Goal: Task Accomplishment & Management: Manage account settings

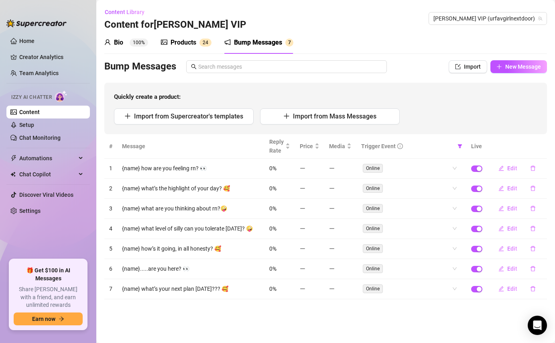
click at [249, 307] on main "Content Library Content for Kat Hobbs VIP Kat Hobbs VIP (urfavgirlnextdoor) Bio…" at bounding box center [325, 171] width 458 height 343
click at [34, 126] on link "Setup" at bounding box center [26, 125] width 15 height 6
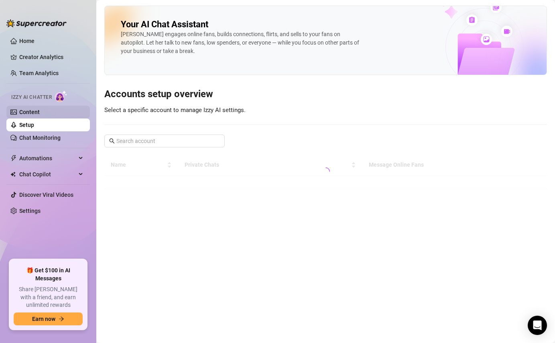
click at [40, 112] on link "Content" at bounding box center [29, 112] width 20 height 6
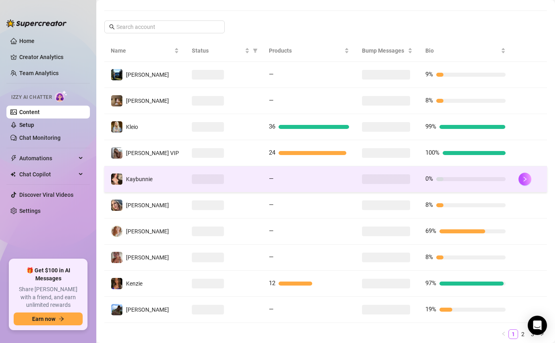
scroll to position [129, 0]
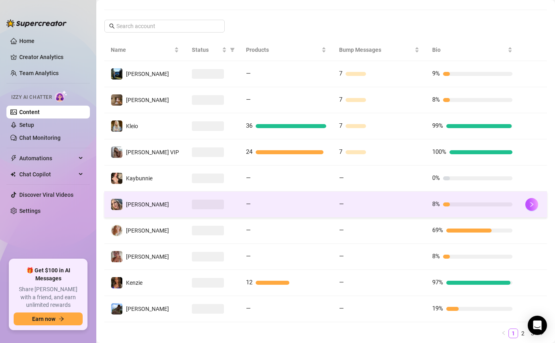
click at [223, 204] on div at bounding box center [212, 204] width 41 height 10
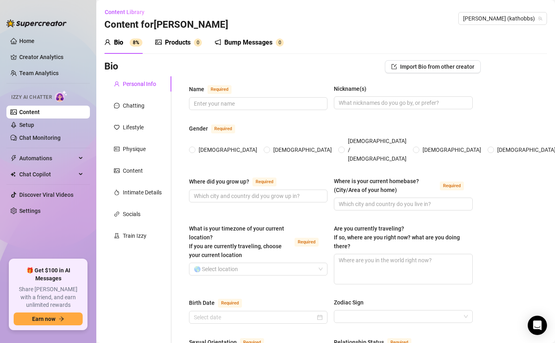
click at [275, 42] on div "Bump Messages 0" at bounding box center [249, 43] width 69 height 10
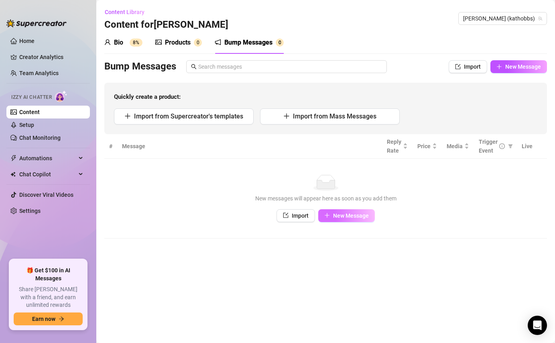
click at [341, 214] on span "New Message" at bounding box center [351, 215] width 36 height 6
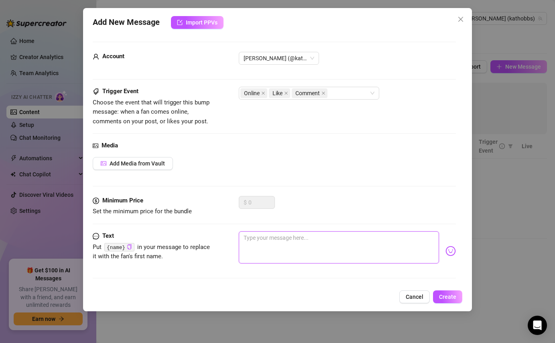
click at [264, 235] on textarea at bounding box center [339, 247] width 200 height 32
click at [266, 246] on textarea at bounding box center [339, 247] width 200 height 32
paste textarea "{name} how are you feeling rn? 👀"
type textarea "{name} how are you feeling rn? 👀"
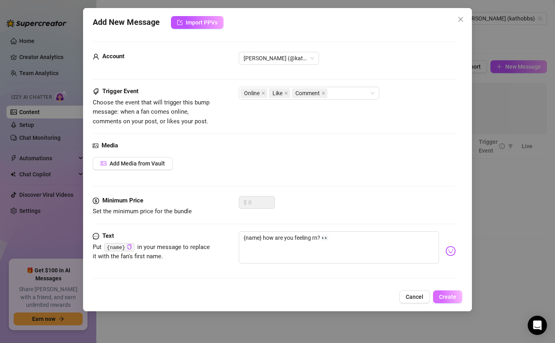
click at [453, 297] on span "Create" at bounding box center [447, 296] width 17 height 6
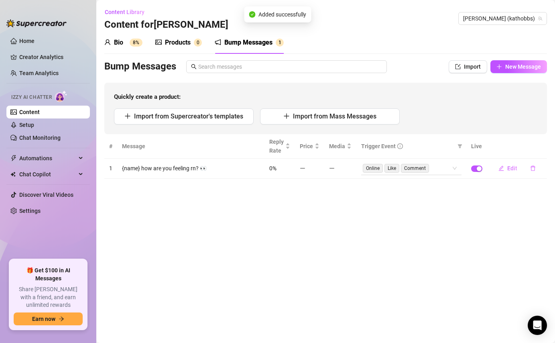
click at [411, 164] on span "Comment" at bounding box center [415, 168] width 28 height 9
click at [451, 170] on div "Online Like Comment" at bounding box center [407, 167] width 89 height 11
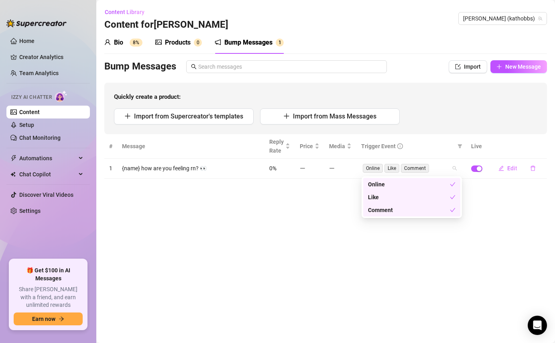
click at [411, 197] on div "Like" at bounding box center [409, 197] width 82 height 9
click at [411, 206] on div "Comment" at bounding box center [409, 209] width 82 height 9
click at [320, 207] on main "Content Library Content for Kat Hobbs Kat Hobbs (kathobbs) Bio 8% Products 0 Bu…" at bounding box center [325, 171] width 458 height 343
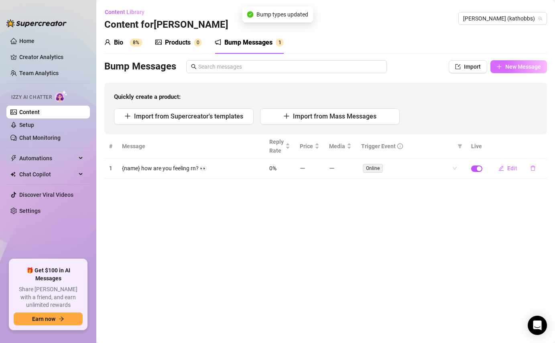
click at [524, 65] on span "New Message" at bounding box center [523, 66] width 36 height 6
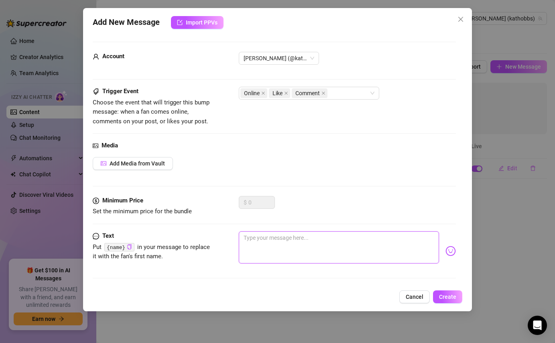
click at [341, 237] on textarea at bounding box center [339, 247] width 200 height 32
paste textarea "{name} what’s the highlight of your day? 🥰"
type textarea "{name} what’s the highlight of your day? 🥰"
click at [443, 295] on span "Create" at bounding box center [447, 296] width 17 height 6
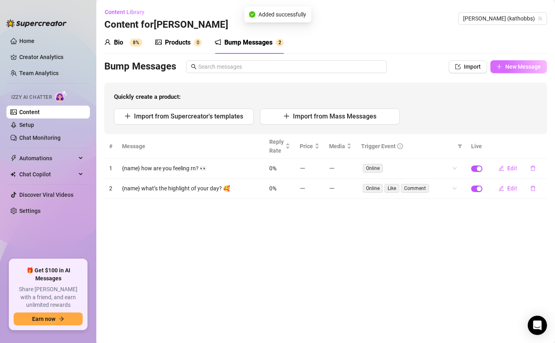
click at [526, 68] on span "New Message" at bounding box center [523, 66] width 36 height 6
type textarea "Type your message here..."
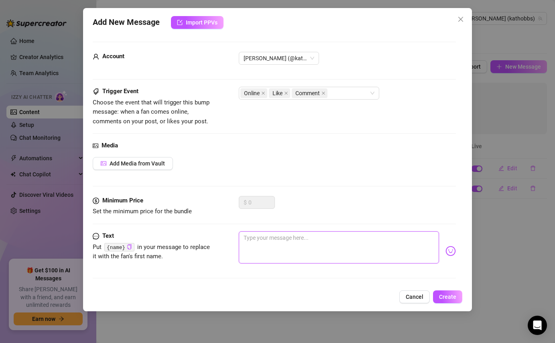
click at [252, 245] on textarea at bounding box center [339, 247] width 200 height 32
paste textarea "{name} what are you thinking about rn?🤪"
type textarea "{name} what are you thinking about rn?🤪"
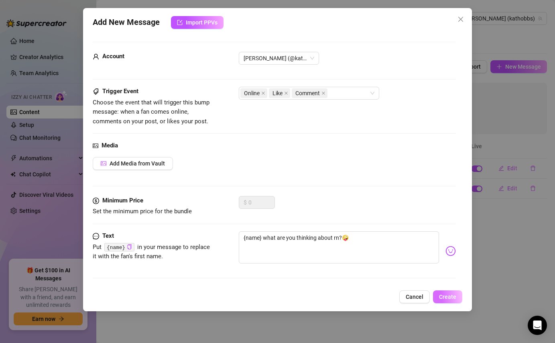
click at [457, 295] on button "Create" at bounding box center [447, 296] width 29 height 13
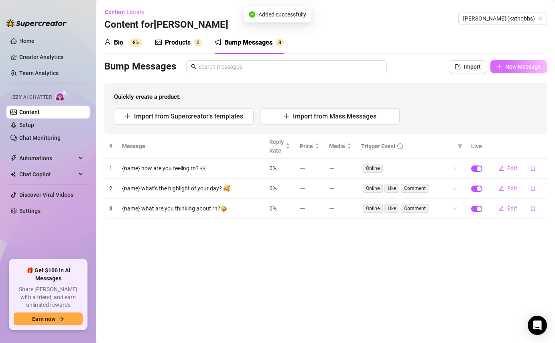
click at [525, 66] on span "New Message" at bounding box center [523, 66] width 36 height 6
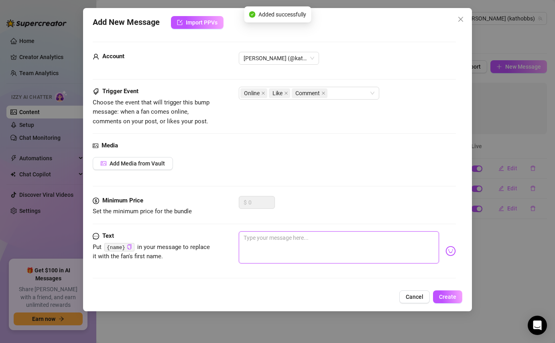
click at [375, 250] on textarea at bounding box center [339, 247] width 200 height 32
click at [257, 258] on textarea at bounding box center [339, 247] width 200 height 32
paste textarea "{name} what level of silly can you tolerate today? 🤪"
type textarea "{name} what level of silly can you tolerate today? 🤪"
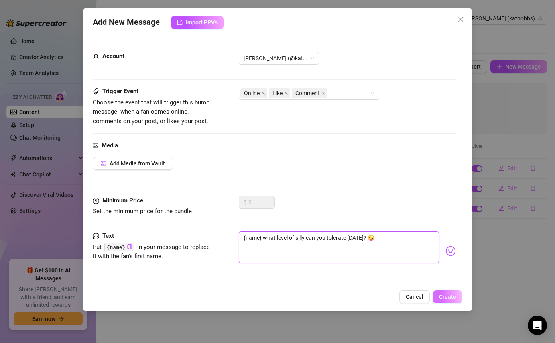
type textarea "{name} what level of silly can you tolerate today? 🤪"
click at [439, 298] on span "Create" at bounding box center [447, 296] width 17 height 6
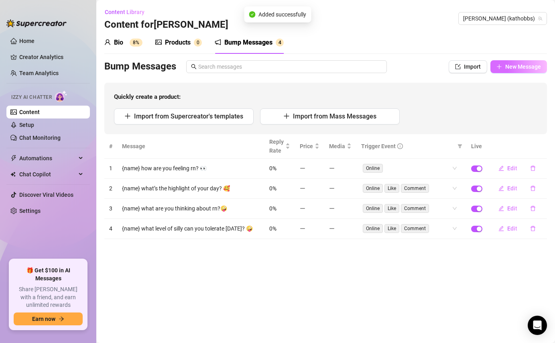
click at [519, 63] on button "New Message" at bounding box center [518, 66] width 57 height 13
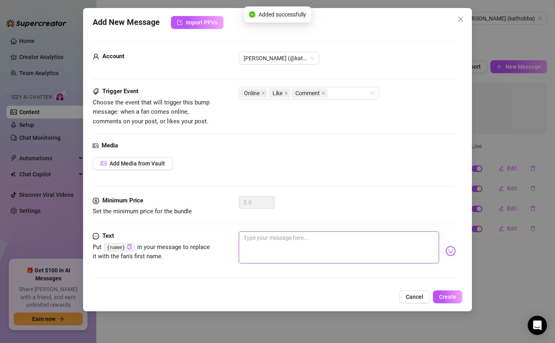
click at [384, 251] on textarea at bounding box center [339, 247] width 200 height 32
click at [257, 245] on textarea at bounding box center [339, 247] width 200 height 32
paste textarea "{name} how’s it going, in all honesty? 🥰"
type textarea "{name} how’s it going, in all honesty? 🥰"
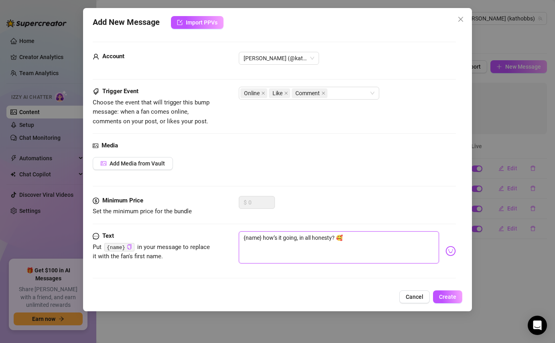
type textarea "{name} how’s it going, in all honesty? 🥰"
click at [446, 312] on div "Add New Message Import PPVs Account Kat Hobbs (@kathobbs) Trigger Event Choose …" at bounding box center [277, 171] width 555 height 343
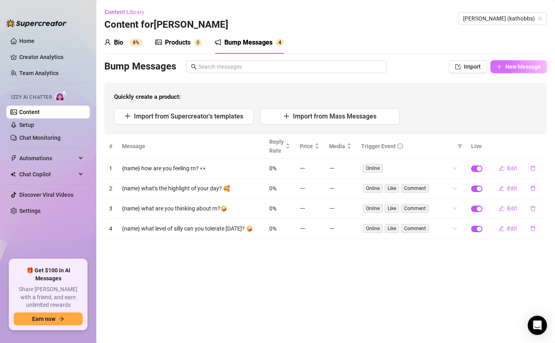
click at [526, 68] on span "New Message" at bounding box center [523, 66] width 36 height 6
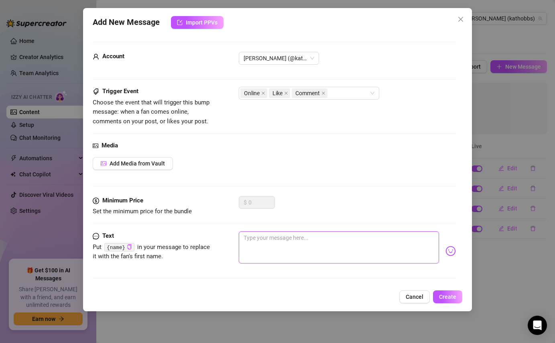
click at [271, 256] on textarea at bounding box center [339, 247] width 200 height 32
paste textarea "{name} how’s it going, in all honesty? 🥰"
type textarea "{name} how’s it going, in all honesty? 🥰"
click at [456, 291] on button "Create" at bounding box center [447, 296] width 29 height 13
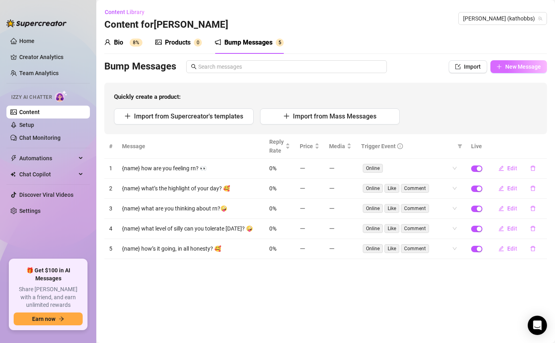
click at [505, 71] on button "New Message" at bounding box center [518, 66] width 57 height 13
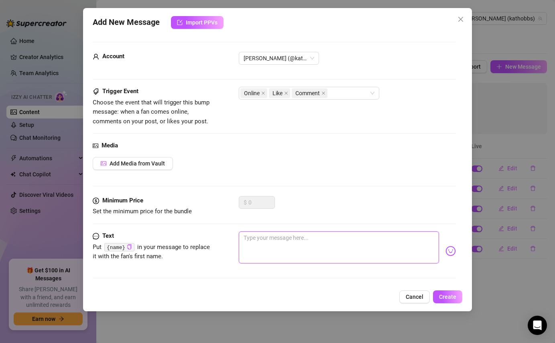
click at [302, 244] on textarea at bounding box center [339, 247] width 200 height 32
click at [283, 238] on textarea at bounding box center [339, 247] width 200 height 32
paste textarea "{name}.....are you here? 👀"
type textarea "{name}.....are you here? 👀"
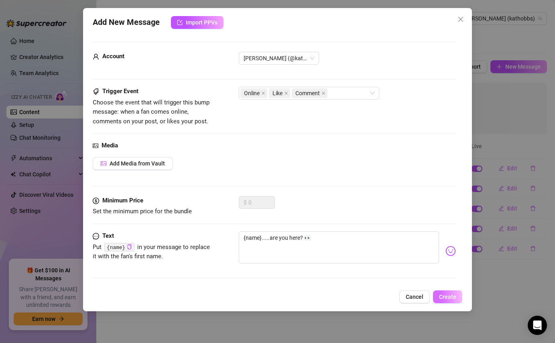
click at [442, 293] on span "Create" at bounding box center [447, 296] width 17 height 6
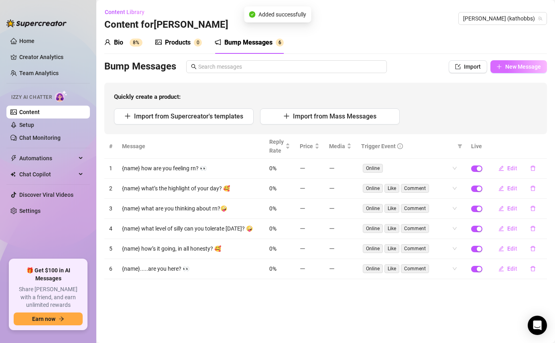
click at [522, 69] on span "New Message" at bounding box center [523, 66] width 36 height 6
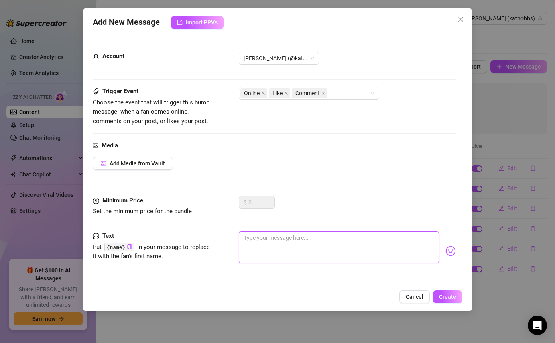
click at [320, 246] on textarea at bounding box center [339, 247] width 200 height 32
paste textarea "{name} what’s your next plan today??? 🥰"
type textarea "{name} what’s your next plan today??? 🥰"
click at [442, 297] on span "Create" at bounding box center [447, 296] width 17 height 6
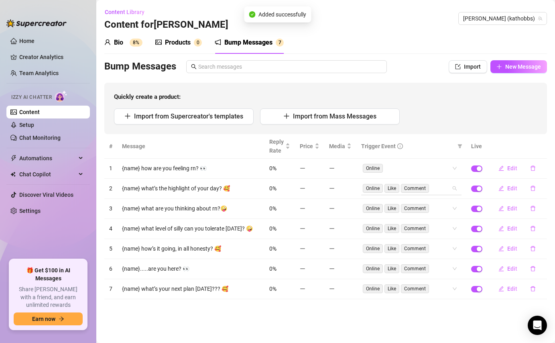
click at [458, 191] on div "Online Like Comment" at bounding box center [411, 188] width 100 height 13
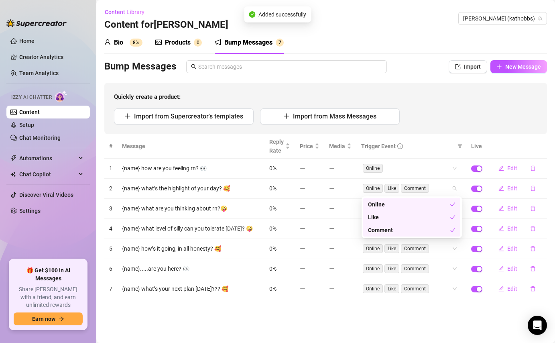
click at [417, 213] on div "Like" at bounding box center [409, 217] width 82 height 9
click at [416, 229] on div "Comment" at bounding box center [409, 229] width 82 height 9
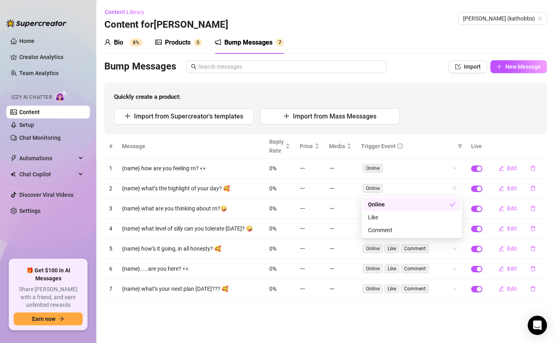
click at [440, 117] on div "Import from Supercreator's templates Import from Mass Messages" at bounding box center [325, 116] width 423 height 16
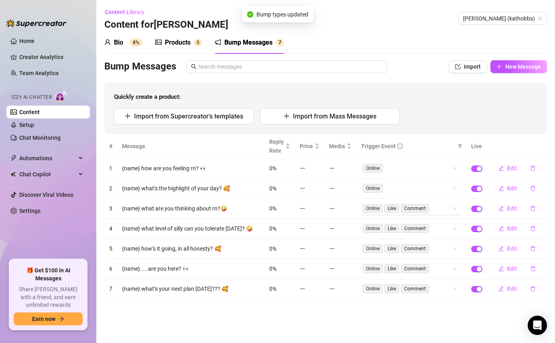
click at [452, 209] on div "Online Like Comment" at bounding box center [411, 208] width 100 height 13
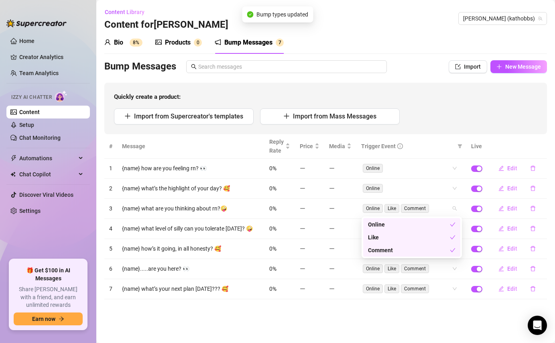
click at [423, 234] on div "Like" at bounding box center [409, 237] width 82 height 9
click at [423, 250] on div "Comment" at bounding box center [409, 249] width 82 height 9
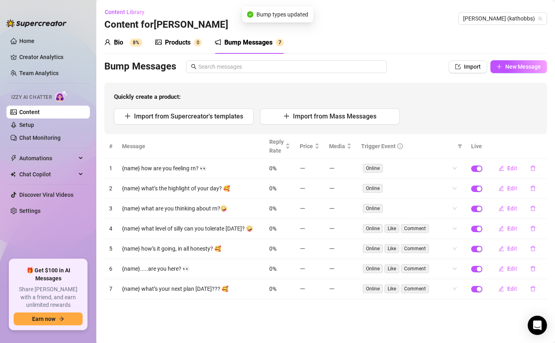
click at [441, 112] on div "Import from Supercreator's templates Import from Mass Messages" at bounding box center [325, 116] width 423 height 16
click at [445, 230] on div "Online Like Comment" at bounding box center [407, 228] width 89 height 11
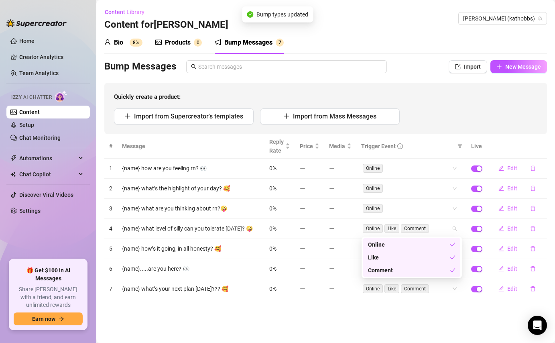
click at [423, 262] on div "Like" at bounding box center [411, 257] width 97 height 13
click at [420, 275] on div "Comment" at bounding box center [411, 270] width 97 height 13
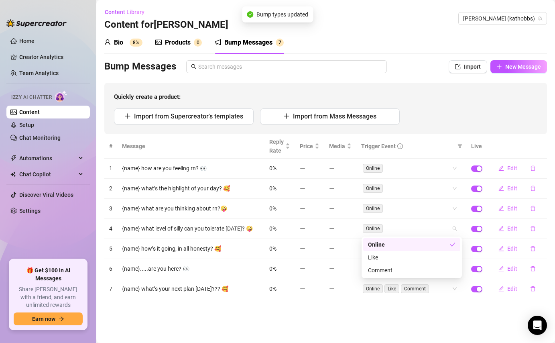
click at [456, 88] on div "Quickly create a product: Import from Supercreator's templates Import from Mass…" at bounding box center [325, 108] width 442 height 51
click at [455, 247] on div "Online Like Comment" at bounding box center [411, 248] width 100 height 13
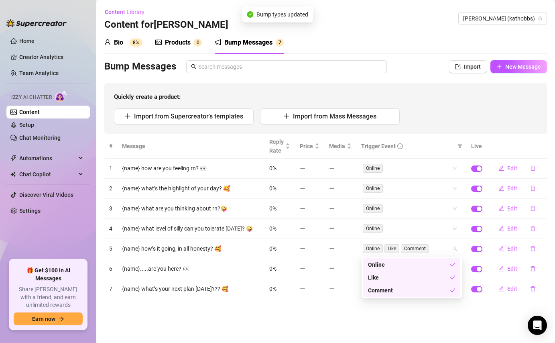
click at [431, 281] on div "Like" at bounding box center [409, 277] width 82 height 9
click at [431, 290] on div "Comment" at bounding box center [409, 290] width 82 height 9
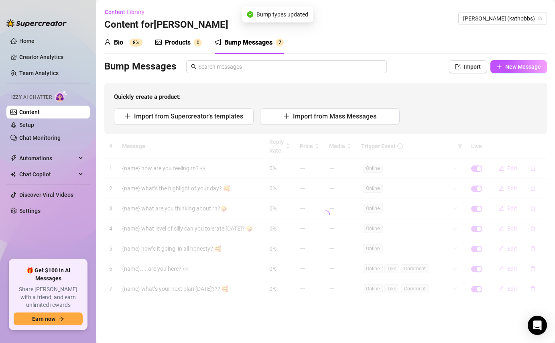
click at [458, 135] on div "# Message Reply Rate Price Media Trigger Event Live 1 {name} how are you feelin…" at bounding box center [325, 216] width 442 height 165
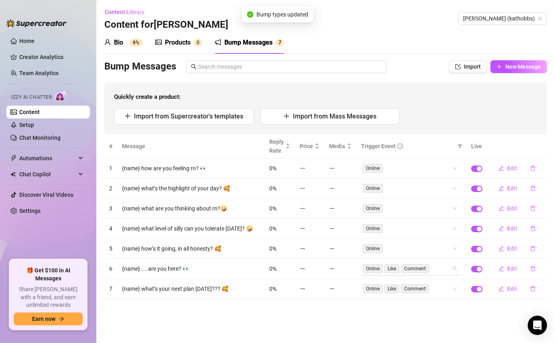
click at [436, 270] on div "Online Like Comment" at bounding box center [407, 268] width 89 height 11
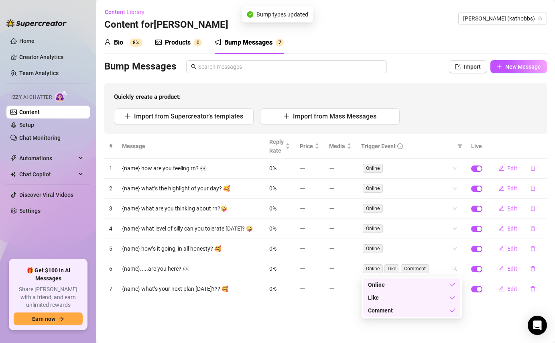
click at [415, 298] on div "Like" at bounding box center [409, 297] width 82 height 9
click at [415, 306] on div "Comment" at bounding box center [409, 310] width 82 height 9
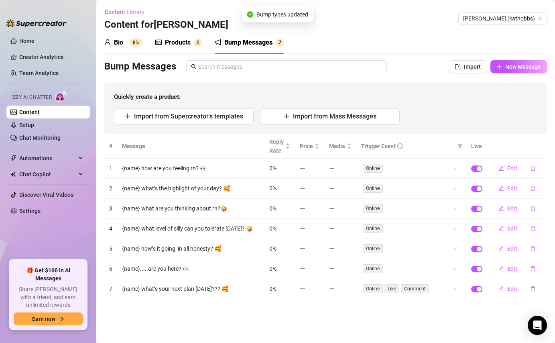
click at [456, 122] on div "Import from Supercreator's templates Import from Mass Messages" at bounding box center [325, 116] width 423 height 16
click at [432, 293] on div "Online Like Comment" at bounding box center [407, 288] width 89 height 11
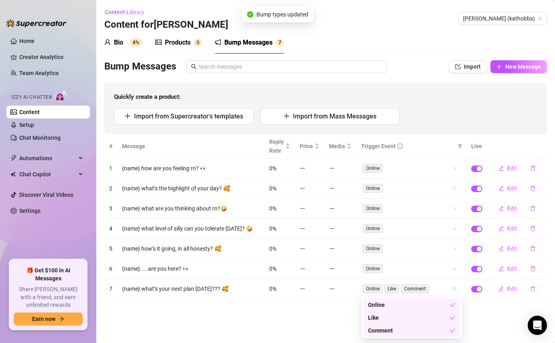
click at [418, 318] on div "Like" at bounding box center [409, 317] width 82 height 9
click at [418, 330] on div "Comment" at bounding box center [409, 330] width 82 height 9
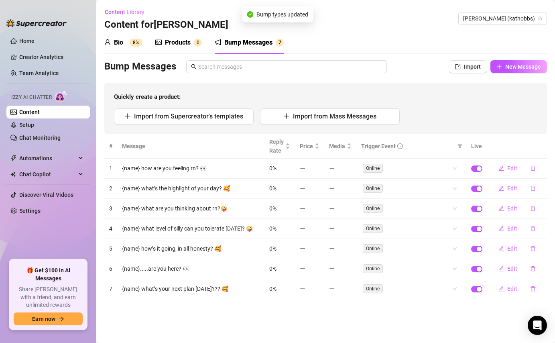
click at [453, 116] on div "Import from Supercreator's templates Import from Mass Messages" at bounding box center [325, 116] width 423 height 16
click at [34, 124] on link "Setup" at bounding box center [26, 125] width 15 height 6
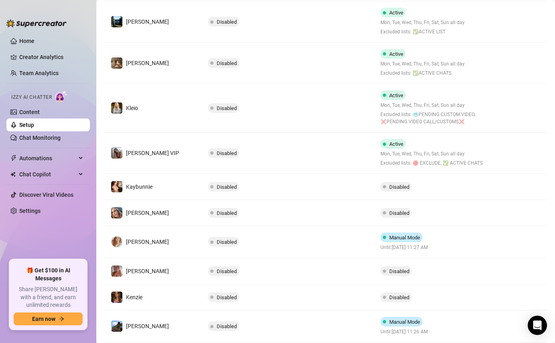
scroll to position [181, 0]
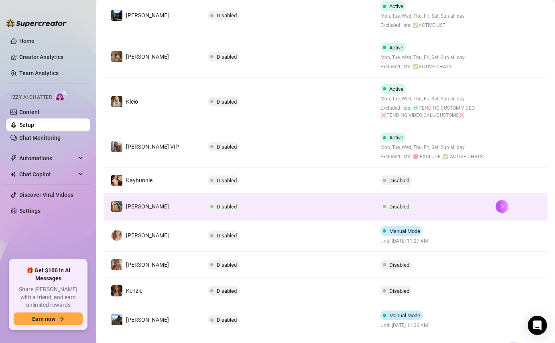
click at [279, 217] on td "Disabled" at bounding box center [287, 206] width 173 height 26
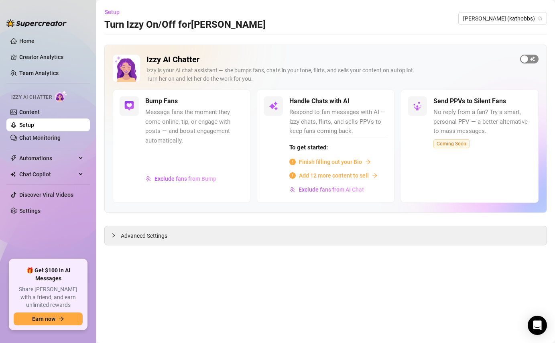
click at [527, 58] on div "button" at bounding box center [524, 58] width 7 height 7
click at [150, 236] on span "Advanced Settings" at bounding box center [144, 235] width 47 height 9
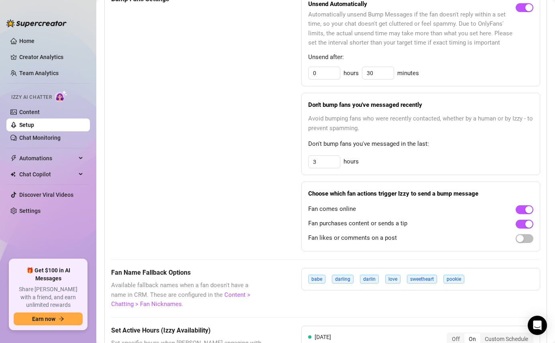
scroll to position [463, 0]
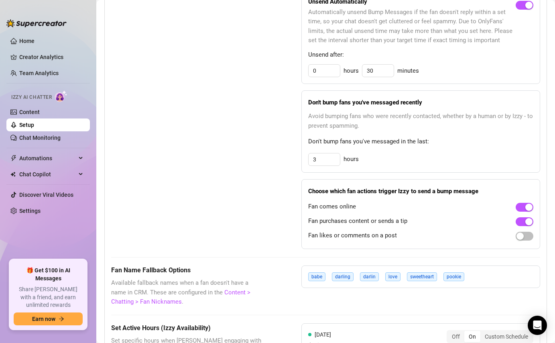
click at [525, 226] on div at bounding box center [524, 221] width 18 height 13
click at [516, 224] on div at bounding box center [524, 220] width 18 height 9
click at [522, 223] on span "button" at bounding box center [524, 221] width 18 height 9
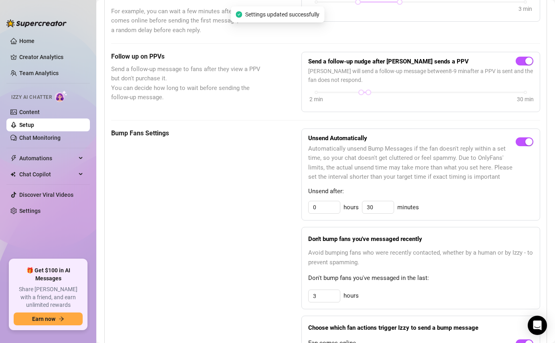
scroll to position [329, 0]
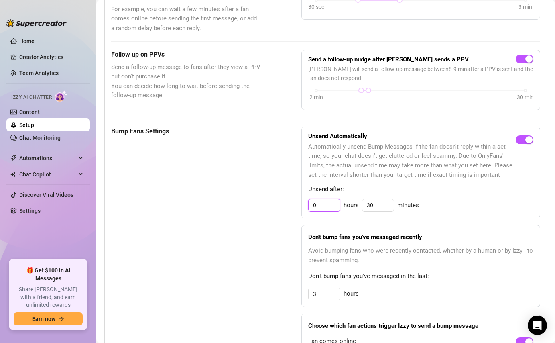
click at [328, 207] on input "0" at bounding box center [323, 205] width 31 height 12
type input "2"
click at [379, 204] on input "30" at bounding box center [377, 205] width 31 height 12
type input "3"
type input "0"
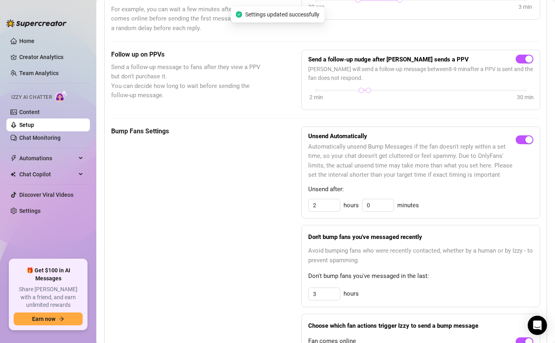
click at [231, 195] on div "Bump Fans Settings" at bounding box center [186, 254] width 150 height 257
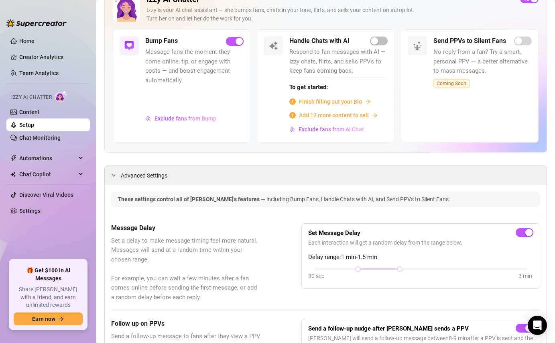
scroll to position [0, 0]
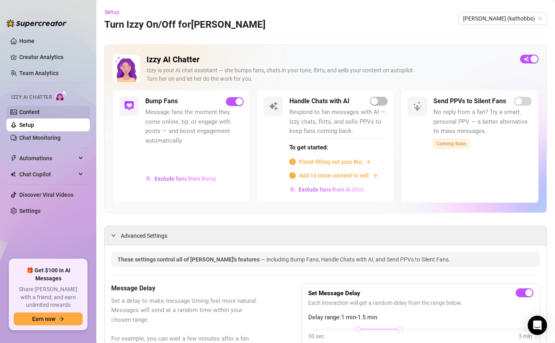
click at [36, 112] on link "Content" at bounding box center [29, 112] width 20 height 6
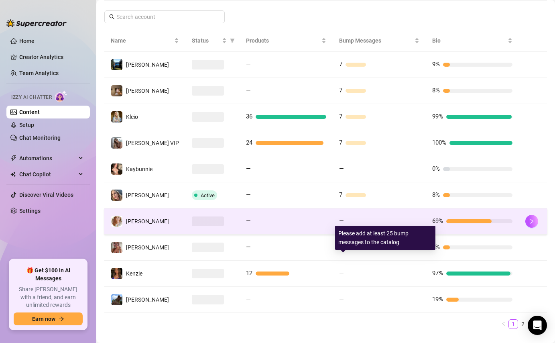
scroll to position [154, 0]
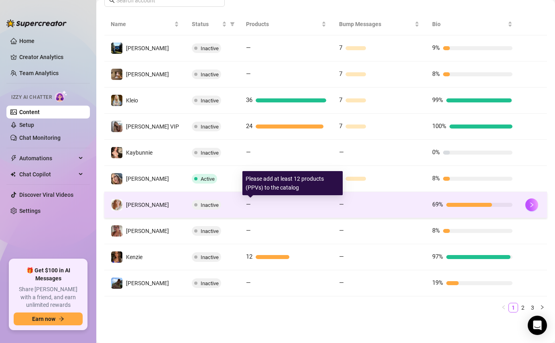
click at [302, 207] on div "—" at bounding box center [286, 205] width 80 height 10
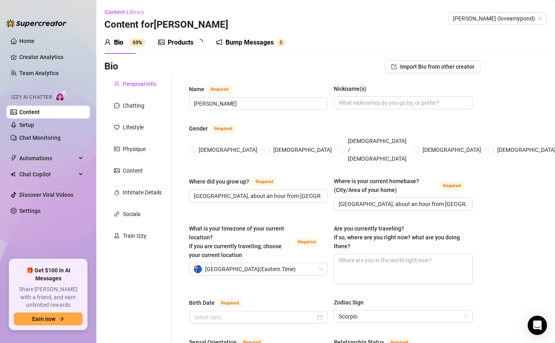
radio input "true"
type input "October 26th, 1991"
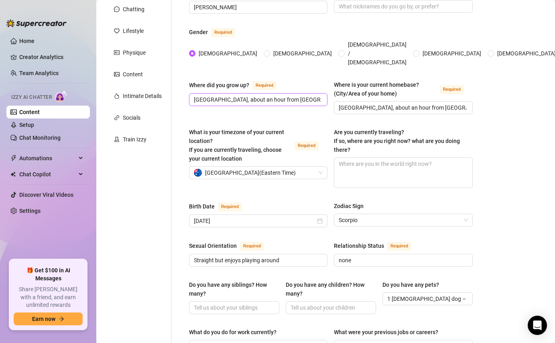
scroll to position [86, 0]
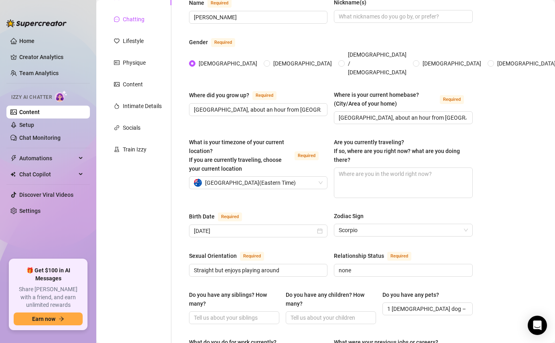
click at [133, 16] on div "Chatting" at bounding box center [134, 19] width 22 height 9
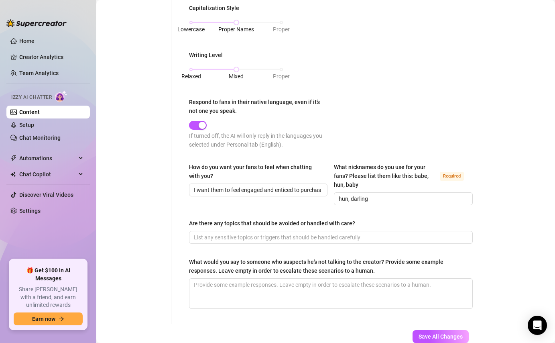
scroll to position [396, 0]
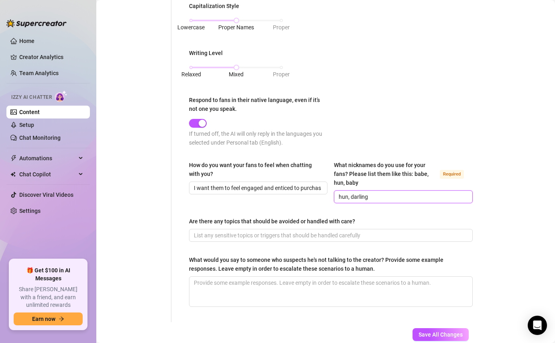
click at [385, 195] on input "hun, darling" at bounding box center [402, 196] width 127 height 9
type input "hun"
click at [435, 335] on span "Save All Changes" at bounding box center [440, 334] width 44 height 6
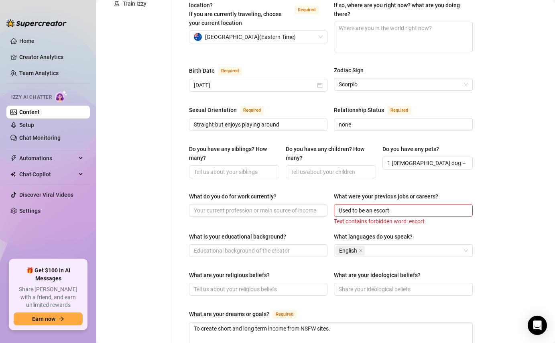
scroll to position [312, 0]
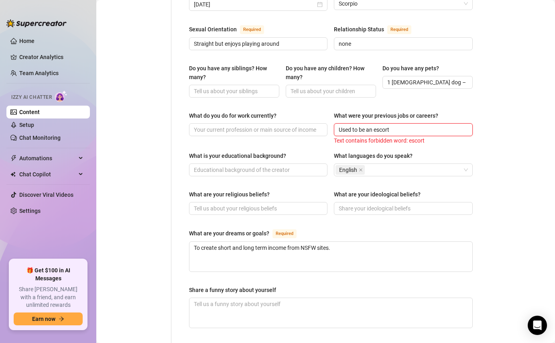
click at [386, 125] on input "Used to be an escort" at bounding box center [402, 129] width 127 height 9
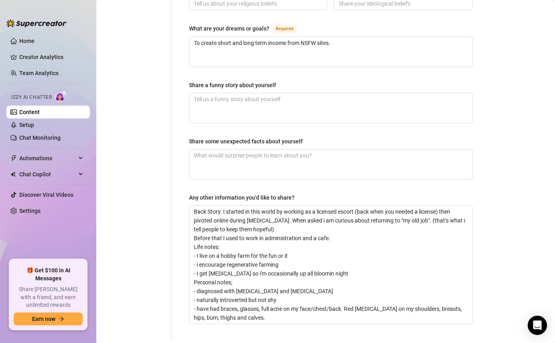
scroll to position [573, 0]
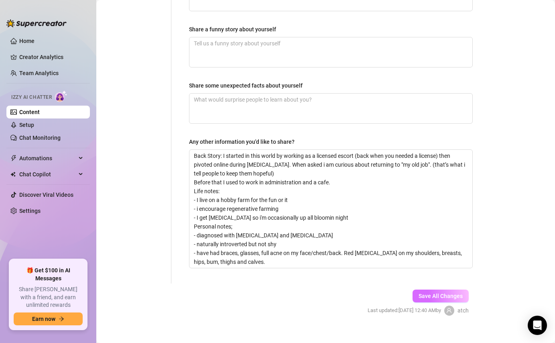
type input "Used to be an esc*rt"
click at [432, 292] on span "Save All Changes" at bounding box center [440, 295] width 44 height 6
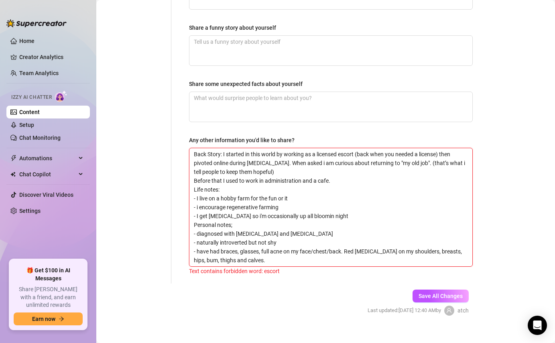
click at [352, 148] on textarea "Back Story: I started in this world by working as a licensed escort (back when …" at bounding box center [330, 207] width 283 height 118
type textarea "Back Story: I started in this world by working as a licensed escrt (back when y…"
type textarea "Back Story: I started in this world by working as a licensed esc*rt (back when …"
click at [434, 292] on span "Save All Changes" at bounding box center [440, 295] width 44 height 6
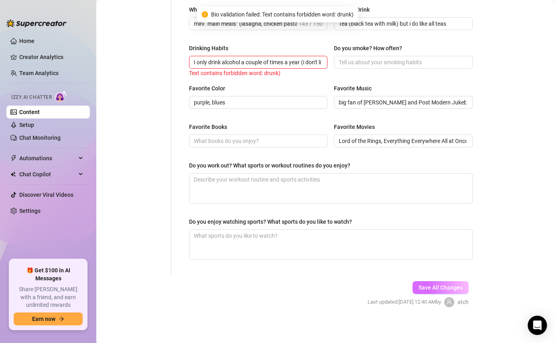
scroll to position [345, 0]
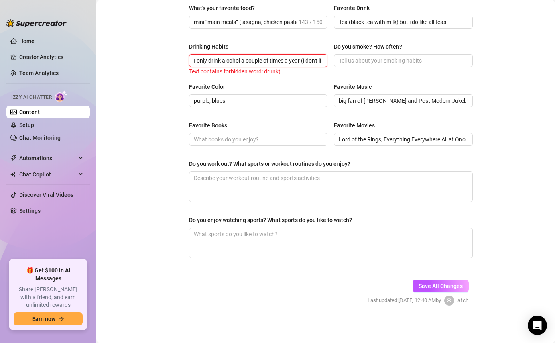
click at [301, 58] on input "I only drink alcohol a couple of times a year (i don't like feeling drunk)" at bounding box center [257, 60] width 127 height 9
click at [314, 57] on input "I only drink alcohol a couple of times a year (i don't like feeling drunk)" at bounding box center [257, 60] width 127 height 9
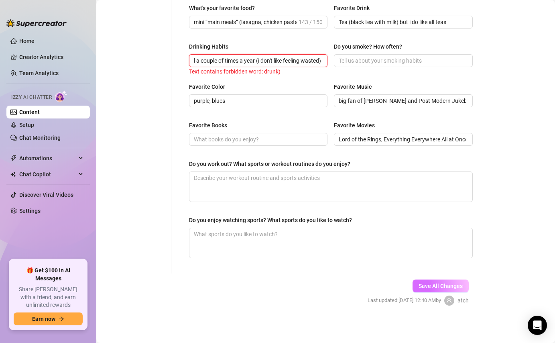
type input "I only drink alcohol a couple of times a year (i don't like feeling wasted)"
click at [425, 290] on button "Save All Changes" at bounding box center [440, 285] width 56 height 13
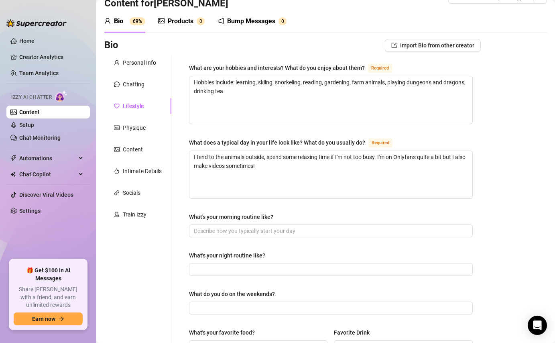
scroll to position [0, 0]
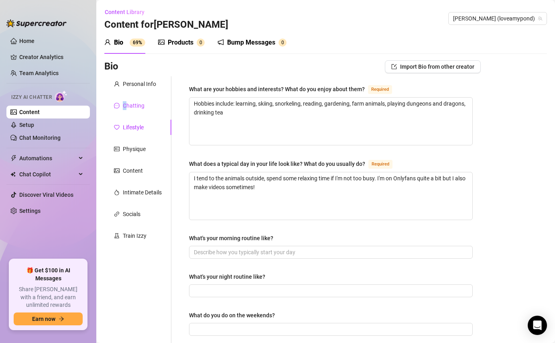
click at [126, 101] on div "Chatting" at bounding box center [134, 105] width 22 height 9
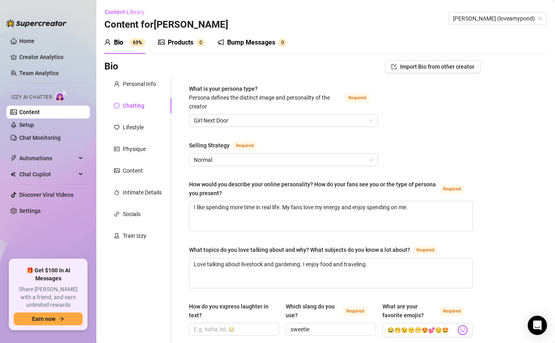
click at [241, 48] on div "Bump Messages 0" at bounding box center [251, 42] width 69 height 22
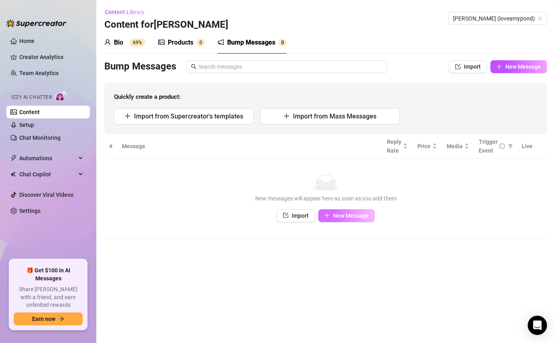
click at [345, 215] on span "New Message" at bounding box center [351, 215] width 36 height 6
type textarea "Type your message here..."
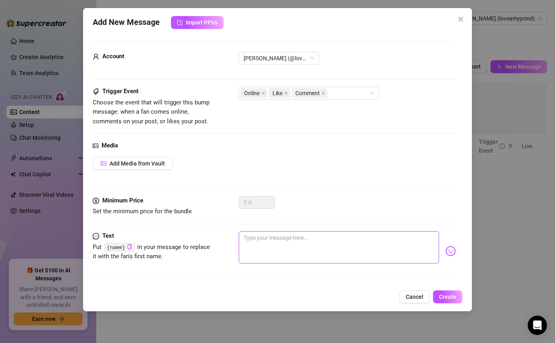
click at [253, 242] on textarea at bounding box center [339, 247] width 200 height 32
paste textarea "{name} what’s playing in your head right now? 🎶"
type textarea "{name} what’s playing in your head right now? 🎶"
click at [279, 238] on textarea "{name} what’s playing in your head right now? 🎶" at bounding box center [339, 247] width 200 height 32
type textarea "{name} what’ playing in your head right now? 🎶"
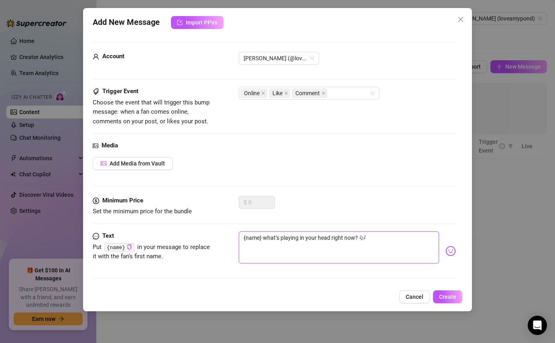
type textarea "{name} what’ playing in your head right now? 🎶"
type textarea "{name} what playing in your head right now? 🎶"
type textarea "{name} wha playing in your head right now? 🎶"
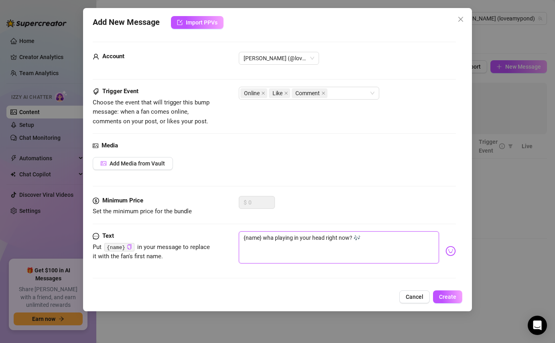
type textarea "{name} wha playing in your head right now? 🎶"
type textarea "{name} what playing in your head right now? 🎶"
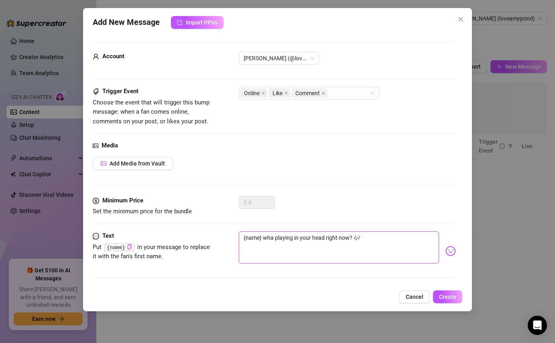
type textarea "{name} what playing in your head right now? 🎶"
type textarea "{name} what s playing in your head right now? 🎶"
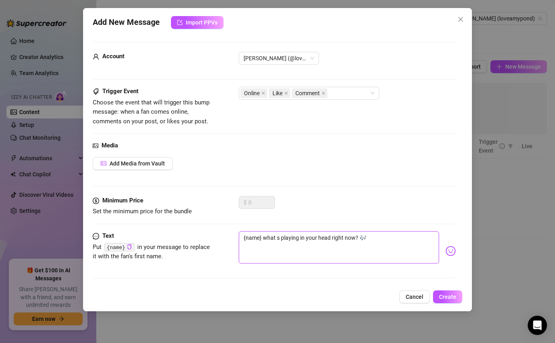
type textarea "{name} what so playing in your head right now? 🎶"
type textarea "{name} what son playing in your head right now? 🎶"
type textarea "{name} what song playing in your head right now? 🎶"
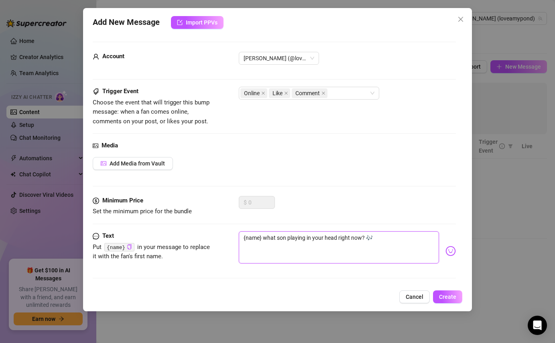
type textarea "{name} what song playing in your head right now? 🎶"
type textarea "{name} what song i playing in your head right now? 🎶"
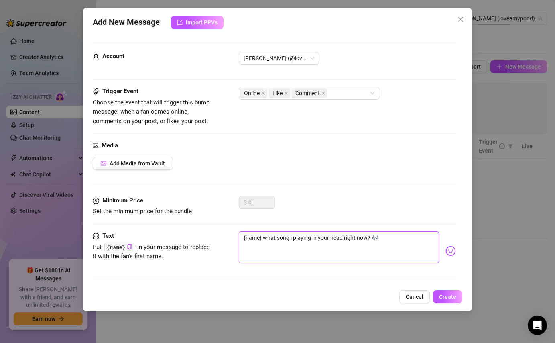
type textarea "{name} what song is playing in your head right now? 🎶"
click at [393, 236] on textarea "{name} what song is playing in your head right now? 🎶" at bounding box center [339, 247] width 200 height 32
type textarea "{name} what song is playing in your head right now?"
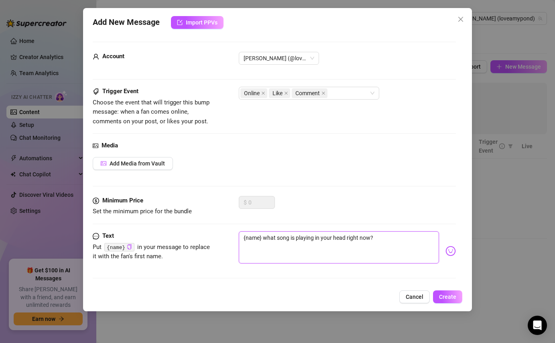
click at [383, 241] on textarea "{name} what song is playing in your head right now?" at bounding box center [339, 247] width 200 height 32
paste textarea "🤓"
type textarea "{name} what song is playing in your head right now? 🤓"
click at [456, 298] on button "Create" at bounding box center [447, 296] width 29 height 13
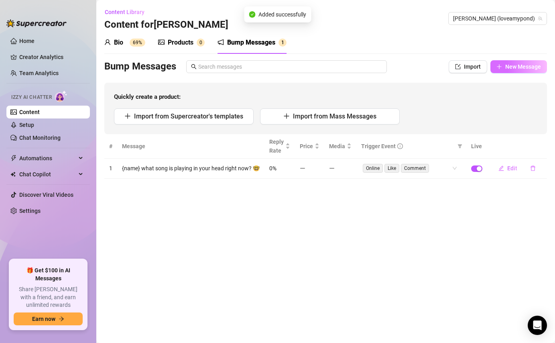
click at [507, 67] on span "New Message" at bounding box center [523, 66] width 36 height 6
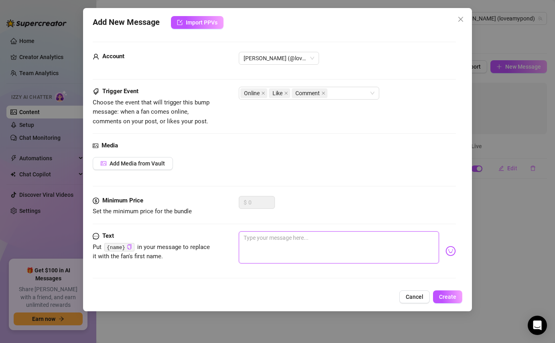
click at [254, 244] on textarea at bounding box center [339, 247] width 200 height 32
paste textarea "{name} how’s your energy level rn? ⚡"
type textarea "{name} how’s your energy level rn? ⚡"
click at [328, 237] on textarea "{name} how’s your energy level rn? ⚡" at bounding box center [339, 247] width 200 height 32
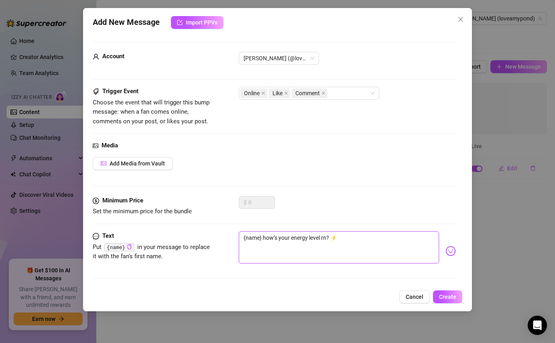
click at [326, 237] on textarea "{name} how’s your energy level rn? ⚡" at bounding box center [339, 247] width 200 height 32
drag, startPoint x: 340, startPoint y: 235, endPoint x: 262, endPoint y: 236, distance: 77.8
click at [262, 236] on textarea "{name} how’s your energy level rn? ⚡" at bounding box center [339, 247] width 200 height 32
type textarea "{name}"
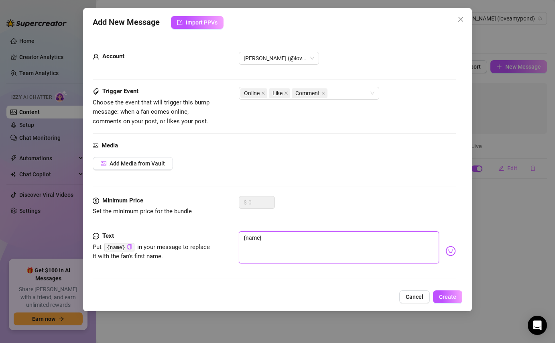
type textarea "{name}"
type textarea "{name},"
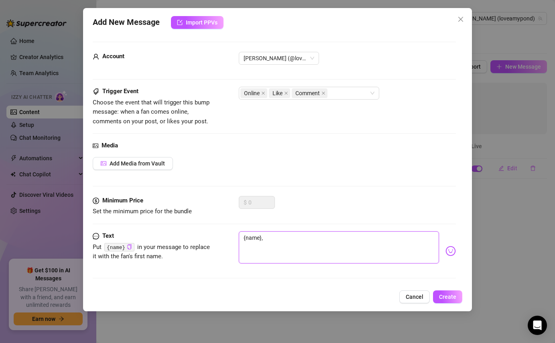
type textarea "{name},"
type textarea "{name}, a"
type textarea "{name}, ar"
type textarea "{name}, are"
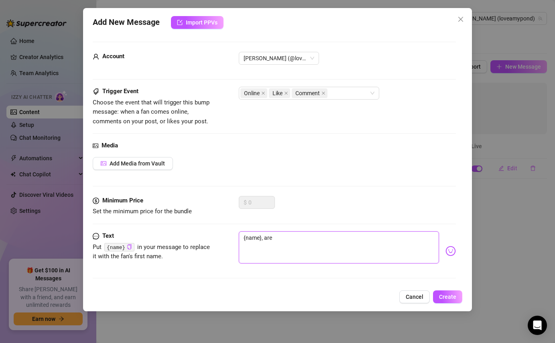
type textarea "{name}, are"
type textarea "{name}, are y"
type textarea "{name}, are yo"
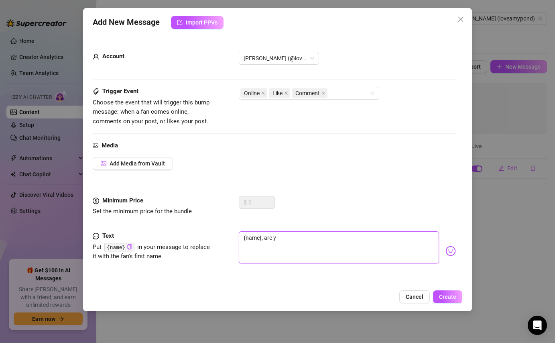
type textarea "{name}, are yo"
type textarea "{name}, are you"
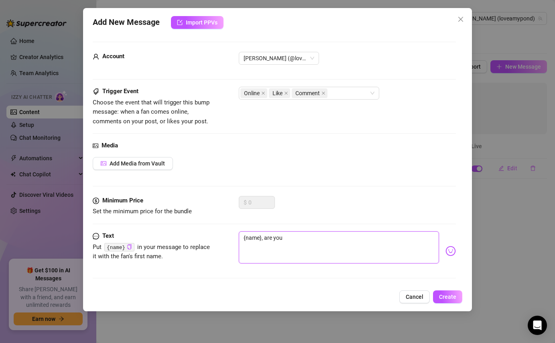
type textarea "{name}, are you t"
type textarea "{name}, are you th"
type textarea "{name}, are you thi"
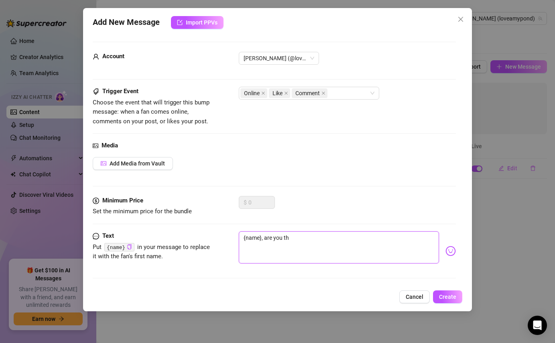
type textarea "{name}, are you thi"
type textarea "{name}, are you thin"
type textarea "{name}, are you think"
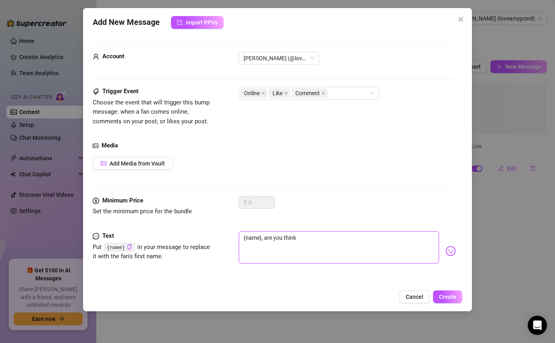
type textarea "{name}, are you thinki"
type textarea "{name}, are you thinkin"
type textarea "{name}, are you thinking"
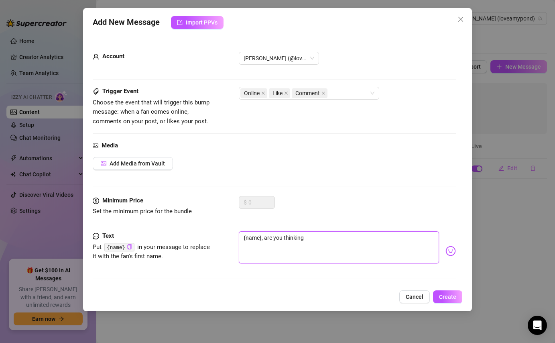
type textarea "{name}, are you thinking"
type textarea "{name}, are you thinking a"
type textarea "{name}, are you thinking ab"
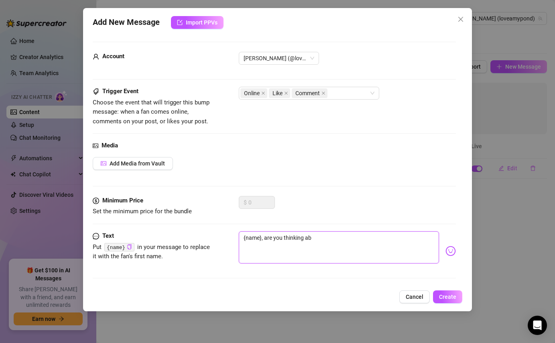
type textarea "{name}, are you thinking abo"
type textarea "{name}, are you thinking abou"
type textarea "{name}, are you thinking about"
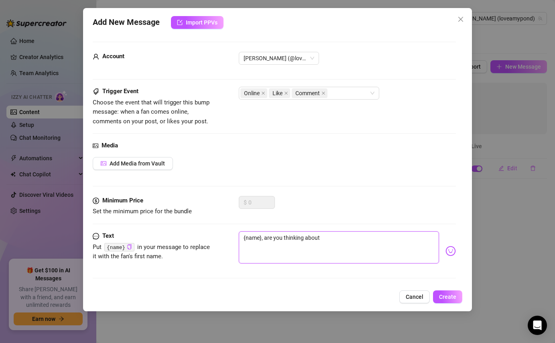
type textarea "{name}, are you thinking about"
type textarea "{name}, are you thinking about m"
type textarea "{name}, are you thinking about me"
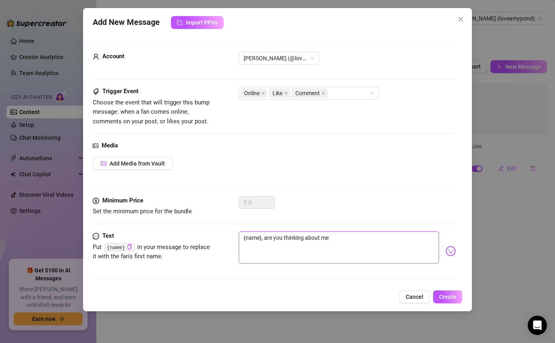
type textarea "{name}, are you thinking about me"
type textarea "{name}, are you thinking about me r"
type textarea "{name}, are you thinking about me rn"
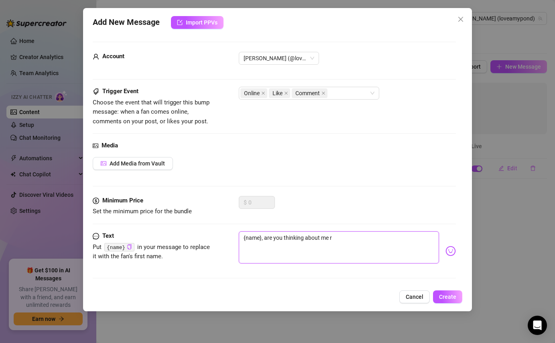
type textarea "{name}, are you thinking about me rn"
type textarea "{name}, are you thinking about me rn?"
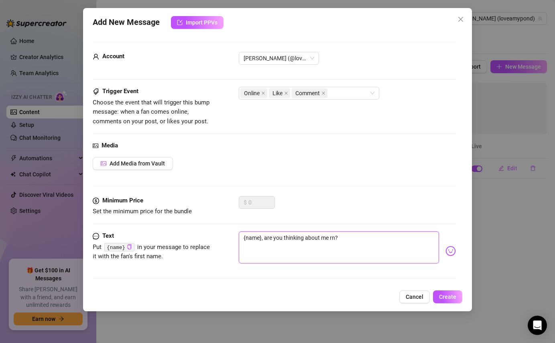
click at [342, 242] on textarea "{name}, are you thinking about me rn?" at bounding box center [339, 247] width 200 height 32
paste textarea "😉"
type textarea "{name}, are you thinking about me rn? 😉"
click at [452, 300] on button "Create" at bounding box center [447, 296] width 29 height 13
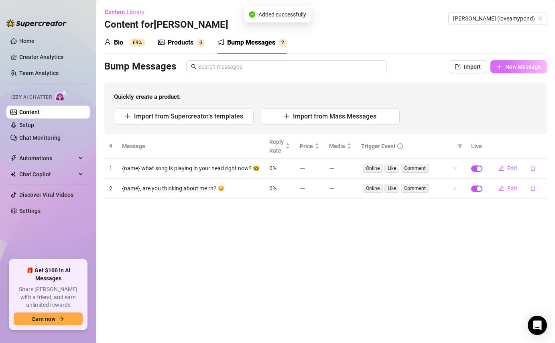
click at [513, 69] on span "New Message" at bounding box center [523, 66] width 36 height 6
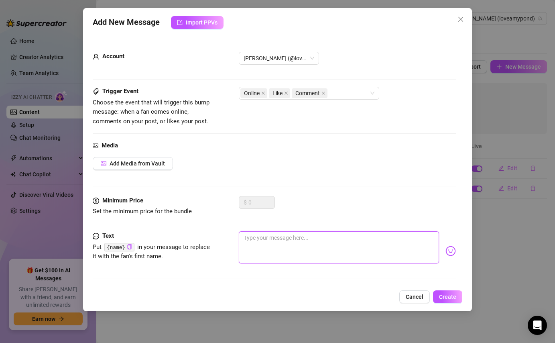
click at [327, 242] on textarea at bounding box center [339, 247] width 200 height 32
click at [249, 252] on textarea at bounding box center [339, 247] width 200 height 32
paste textarea "{name} what’s the tea rn? ☕"
type textarea "{name} what’s the tea rn? ☕"
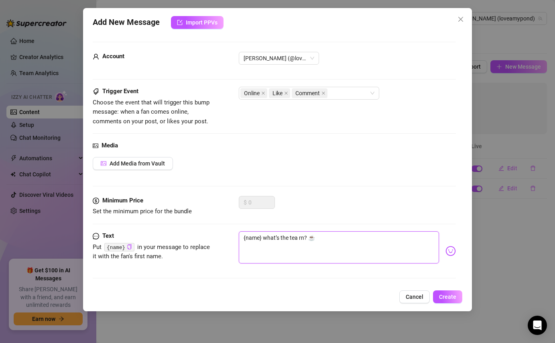
click at [311, 237] on textarea "{name} what’s the tea rn? ☕" at bounding box center [339, 247] width 200 height 32
type textarea "{name} what’s the tea rn?"
paste textarea "😜"
type textarea "{name} what’s the tea rn? 😜"
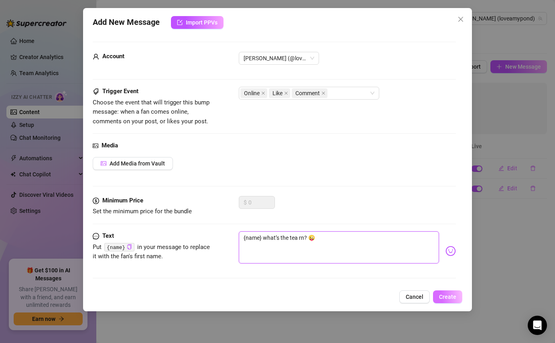
type textarea "{name} what’s the tea rn? 😜"
click at [445, 300] on button "Create" at bounding box center [447, 296] width 29 height 13
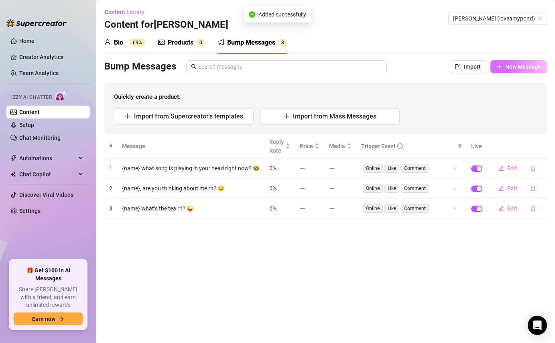
click at [498, 64] on icon "plus" at bounding box center [499, 67] width 6 height 6
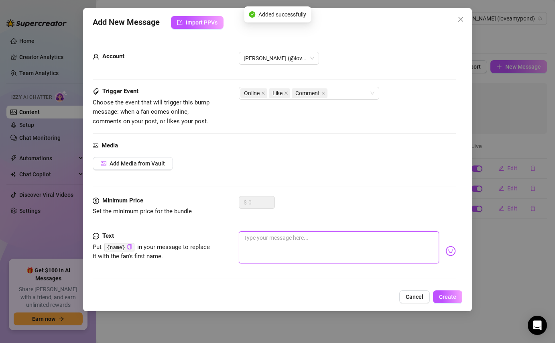
click at [288, 238] on textarea at bounding box center [339, 247] width 200 height 32
click at [264, 252] on textarea at bounding box center [339, 247] width 200 height 32
paste textarea "{name} what’s your secret mood?"
type textarea "{name} what’s your secret mood?"
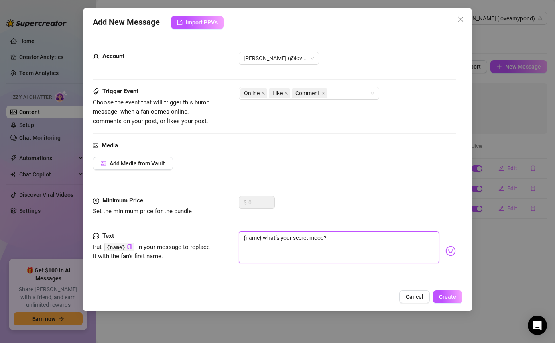
click at [301, 234] on textarea "{name} what’s your secret mood?" at bounding box center [339, 247] width 200 height 32
type textarea "{name} what’s your f mood?"
type textarea "{name} what’s your fa mood?"
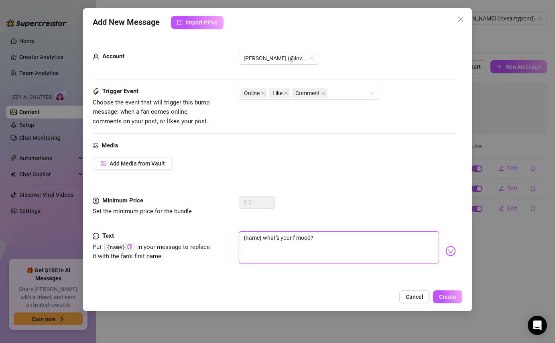
type textarea "{name} what’s your fa mood?"
type textarea "{name} what’s your fav mood?"
type textarea "{name} what’s your favo mood?"
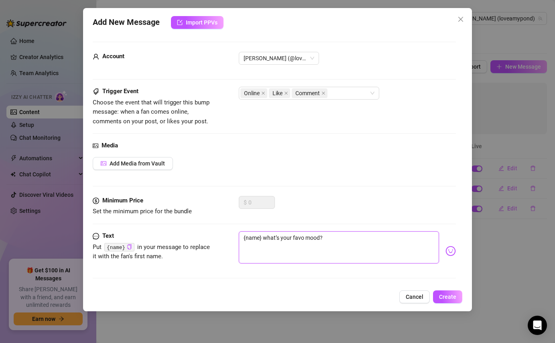
type textarea "{name} what’s your favor mood?"
type textarea "{name} what’s your favori mood?"
type textarea "{name} what’s your favorit mood?"
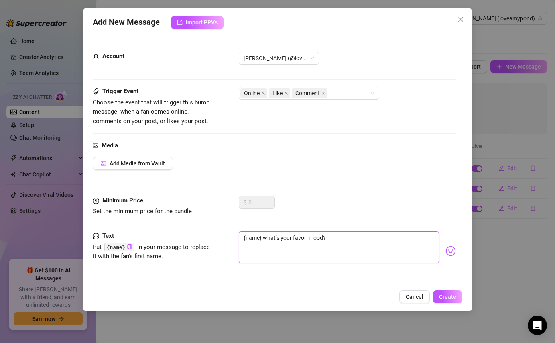
type textarea "{name} what’s your favorit mood?"
type textarea "{name} what’s your favorite mood?"
click at [440, 297] on span "Create" at bounding box center [447, 296] width 17 height 6
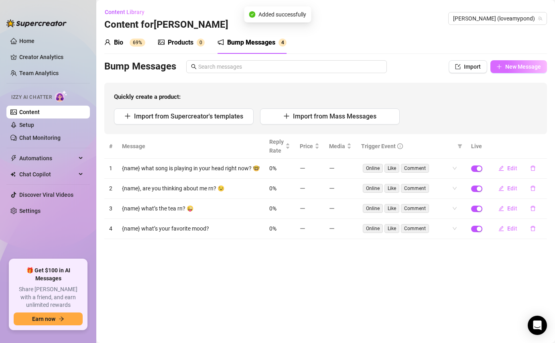
click at [498, 64] on icon "plus" at bounding box center [499, 67] width 6 height 6
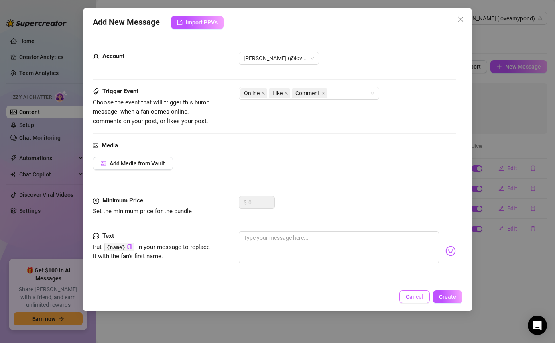
click at [416, 300] on button "Cancel" at bounding box center [414, 296] width 30 height 13
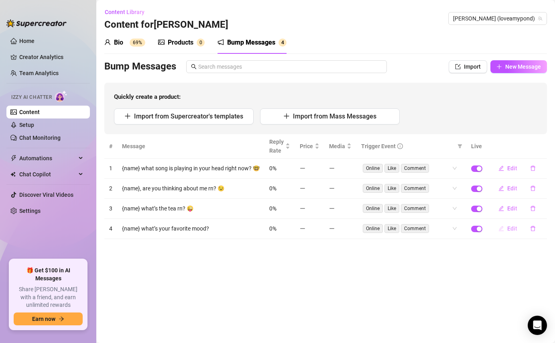
click at [513, 224] on button "Edit" at bounding box center [508, 228] width 32 height 13
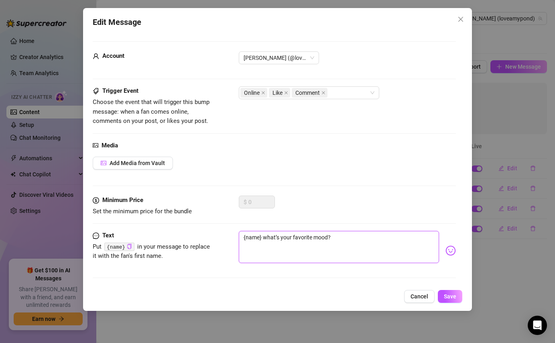
click at [320, 235] on textarea "{name} what’s your favorite mood?" at bounding box center [339, 247] width 200 height 32
type textarea "{name} what’s your favorite t?"
type textarea "{name} what’s your favorite th?"
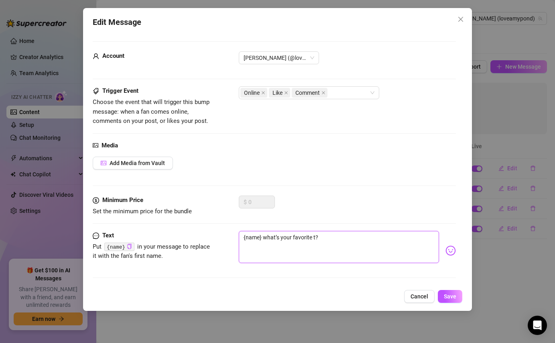
type textarea "{name} what’s your favorite th?"
type textarea "{name} what’s your favorite thi?"
type textarea "{name} what’s your favorite thin?"
type textarea "{name} what’s your favorite thing?"
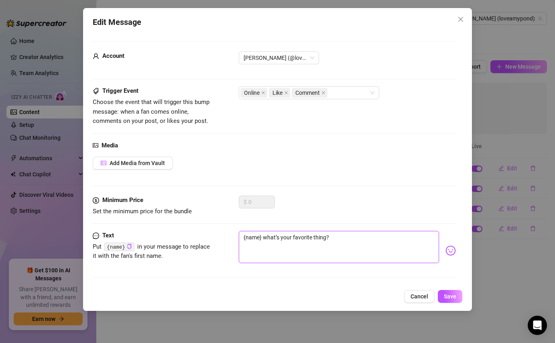
type textarea "{name} what’s your favorite thing ?"
type textarea "{name} what’s your favorite thing a?"
type textarea "{name} what’s your favorite thing ab?"
type textarea "{name} what’s your favorite thing abo?"
type textarea "{name} what’s your favorite thing abou?"
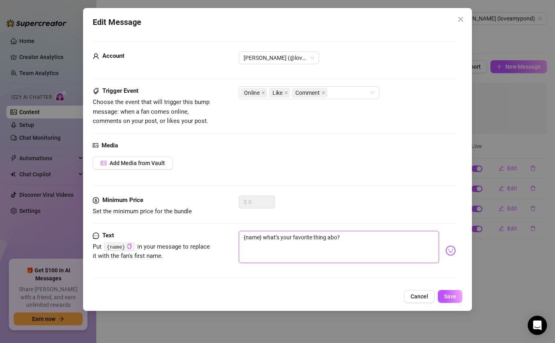
type textarea "{name} what’s your favorite thing abou?"
type textarea "{name} what’s your favorite thing abou ?"
type textarea "{name} what’s your favorite thing abou m?"
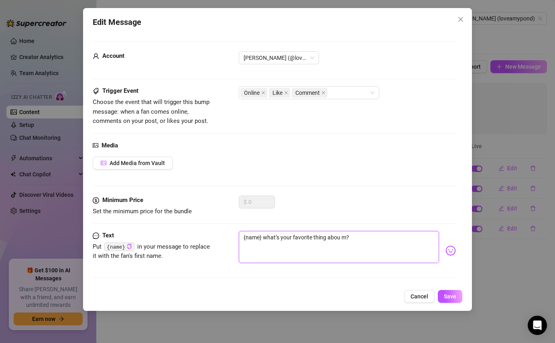
type textarea "{name} what’s your favorite thing abou me?"
type textarea "{name} what’s your favorite thing abou m?"
type textarea "{name} what’s your favorite thing abou ?"
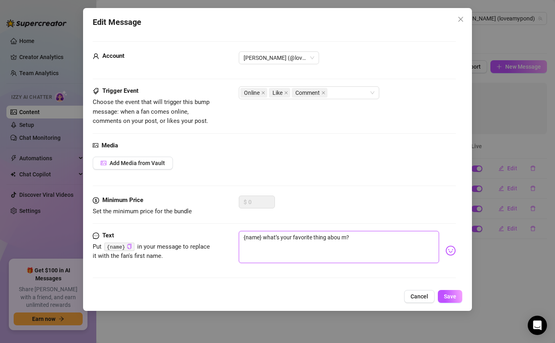
type textarea "{name} what’s your favorite thing abou ?"
type textarea "{name} what’s your favorite thing abou?"
type textarea "{name} what’s your favorite thing about?"
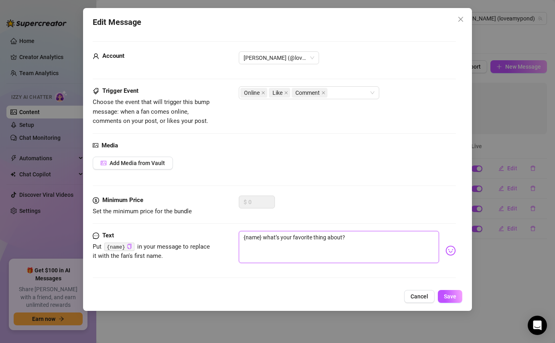
type textarea "{name} what’s your favorite thing about ?"
type textarea "{name} what’s your favorite thing about m?"
type textarea "{name} what’s your favorite thing about me?"
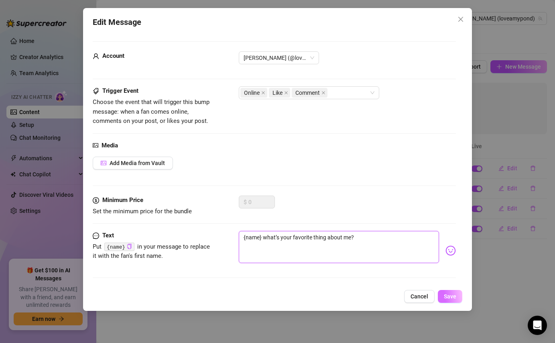
type textarea "{name} what’s your favorite thing about me?"
click at [446, 297] on span "Save" at bounding box center [450, 296] width 12 height 6
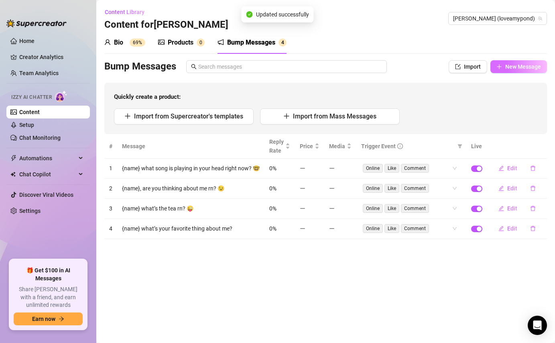
click at [503, 68] on button "New Message" at bounding box center [518, 66] width 57 height 13
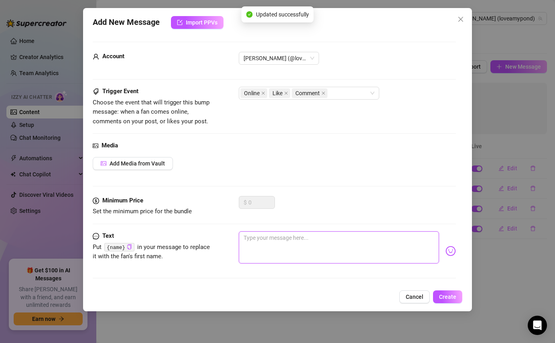
click at [293, 246] on textarea at bounding box center [339, 247] width 200 height 32
click at [258, 246] on textarea at bounding box center [339, 247] width 200 height 32
paste textarea "{name} what’s tempting you rn? 😏"
type textarea "{name} what’s tempting you rn? 😏"
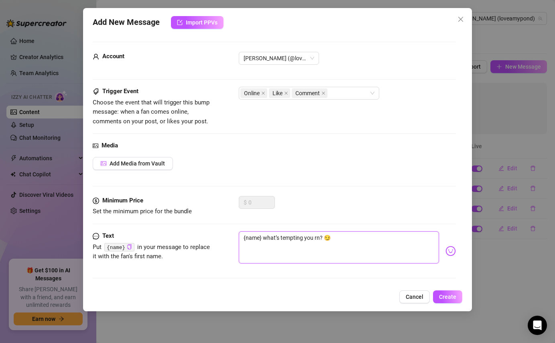
drag, startPoint x: 319, startPoint y: 237, endPoint x: 280, endPoint y: 237, distance: 39.3
click at [280, 237] on textarea "{name} what’s tempting you rn? 😏" at bounding box center [339, 247] width 200 height 32
type textarea "{name} what’s ? 😏"
type textarea "{name} what’s t? 😏"
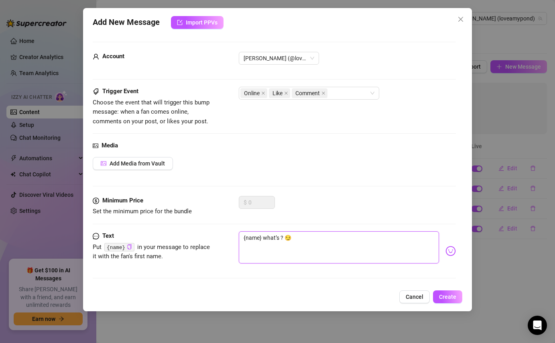
type textarea "{name} what’s t? 😏"
type textarea "{name} what’s th? 😏"
click at [415, 239] on textarea "{name} what’s the most exciting thing that happened to you today? 😏" at bounding box center [339, 247] width 200 height 32
paste textarea "😇"
click at [447, 300] on button "Create" at bounding box center [447, 296] width 29 height 13
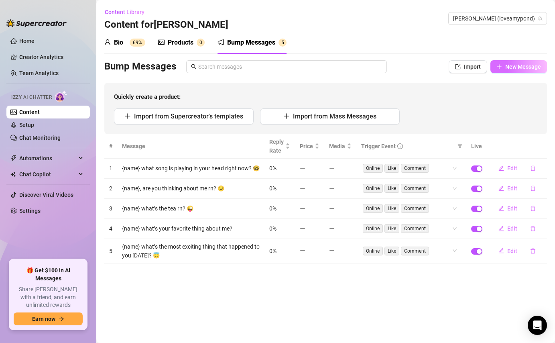
click at [511, 71] on button "New Message" at bounding box center [518, 66] width 57 height 13
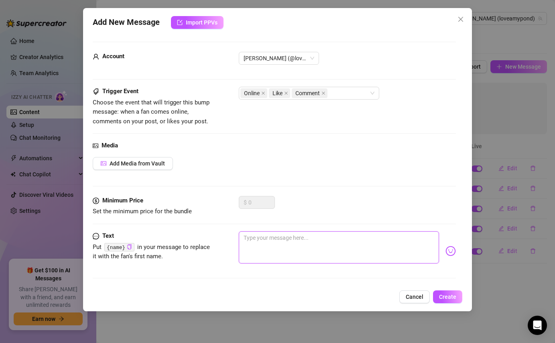
click at [256, 246] on textarea at bounding box center [339, 247] width 200 height 32
click at [406, 298] on button "Cancel" at bounding box center [414, 296] width 30 height 13
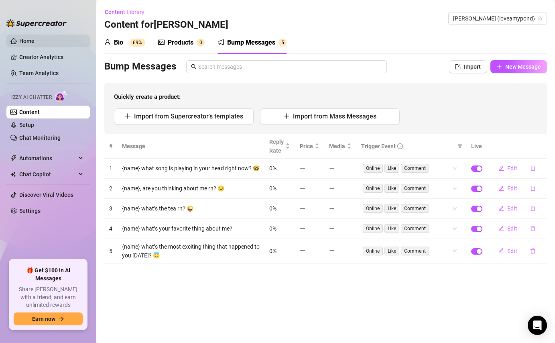
click at [25, 39] on link "Home" at bounding box center [26, 41] width 15 height 6
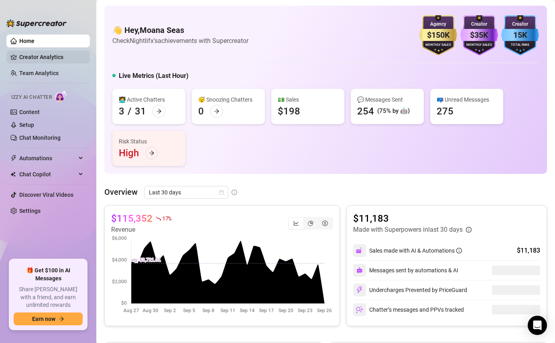
click at [43, 57] on link "Creator Analytics" at bounding box center [51, 57] width 64 height 13
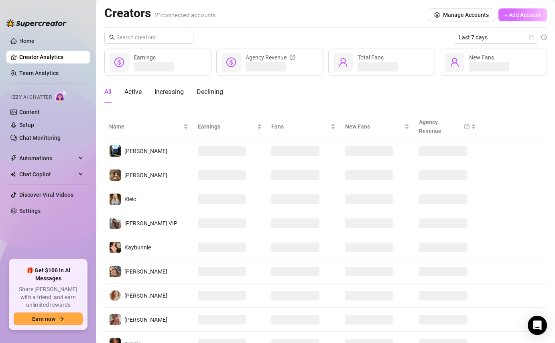
click at [527, 12] on span "+ Add Account" at bounding box center [522, 15] width 37 height 6
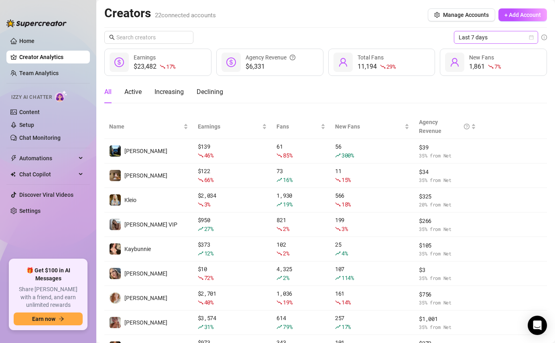
click at [525, 34] on span "Last 7 days" at bounding box center [495, 37] width 75 height 12
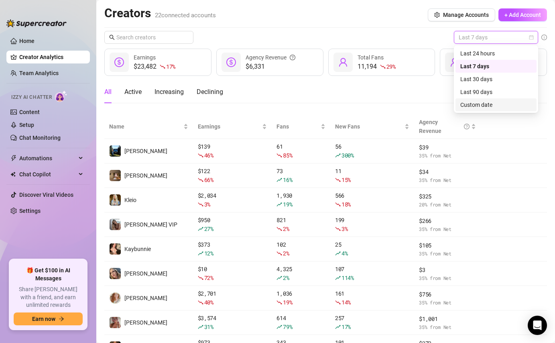
click at [475, 104] on div "Custom date" at bounding box center [495, 104] width 71 height 9
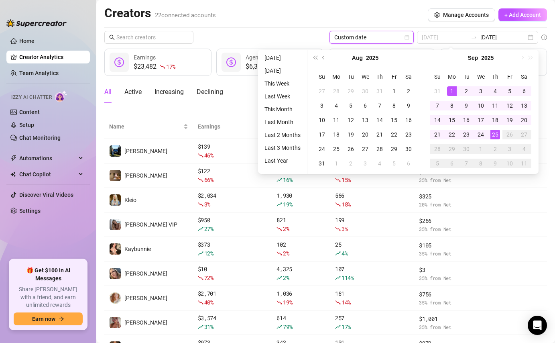
click at [450, 92] on div "1" at bounding box center [452, 91] width 10 height 10
click at [495, 133] on div "25" at bounding box center [495, 135] width 10 height 10
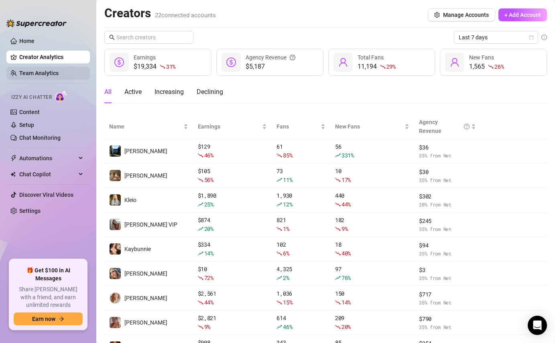
click at [19, 70] on link "Team Analytics" at bounding box center [38, 73] width 39 height 6
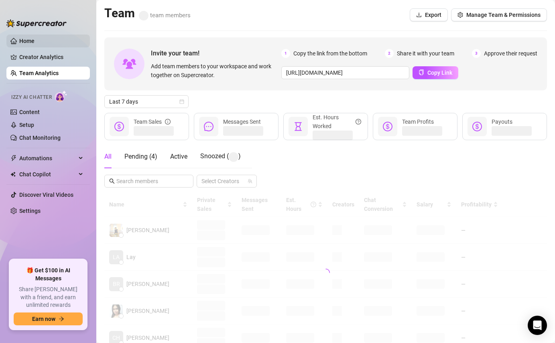
click at [19, 38] on link "Home" at bounding box center [26, 41] width 15 height 6
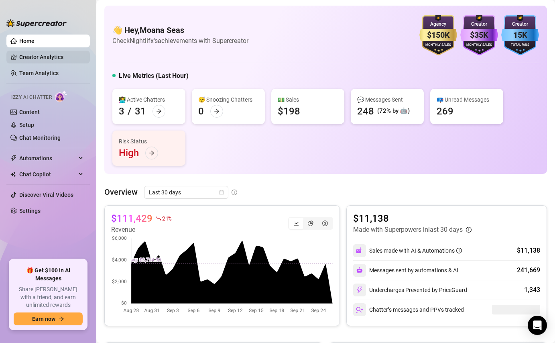
click at [49, 53] on link "Creator Analytics" at bounding box center [51, 57] width 64 height 13
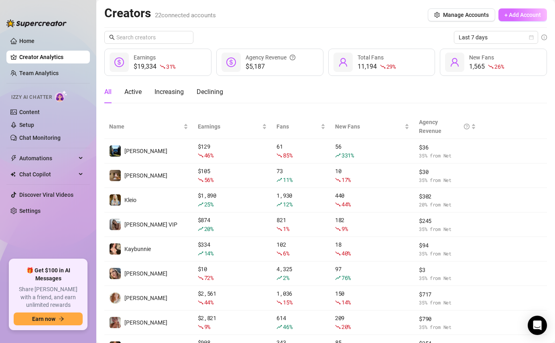
click at [534, 18] on span "+ Add Account" at bounding box center [522, 15] width 37 height 6
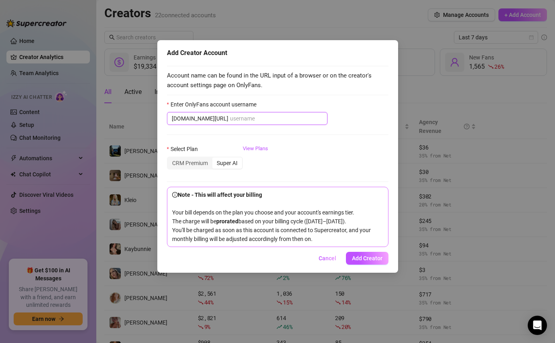
click at [234, 116] on input "Enter OnlyFans account username" at bounding box center [276, 118] width 93 height 9
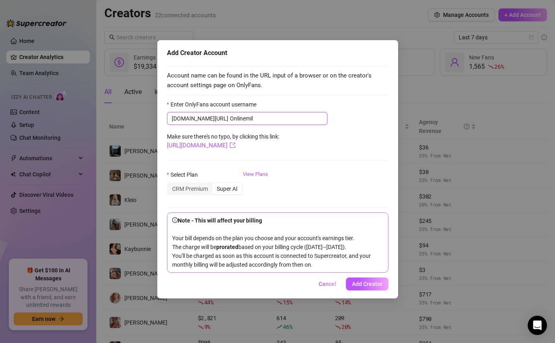
type input "Onlinemilk"
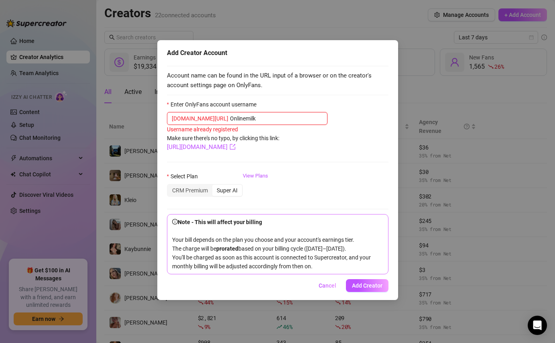
drag, startPoint x: 251, startPoint y: 119, endPoint x: 164, endPoint y: 111, distance: 87.0
click at [164, 111] on div "Add Creator Account Account name can be found in the URL input of a browser or …" at bounding box center [277, 170] width 241 height 260
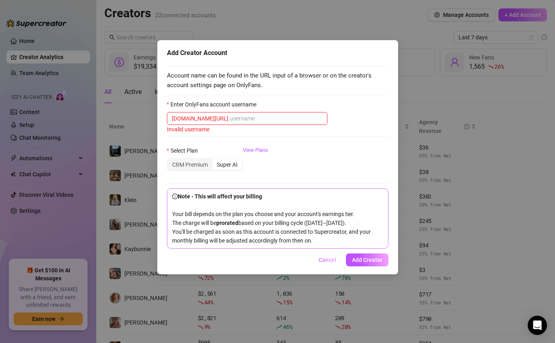
click at [323, 263] on span "Cancel" at bounding box center [327, 259] width 18 height 6
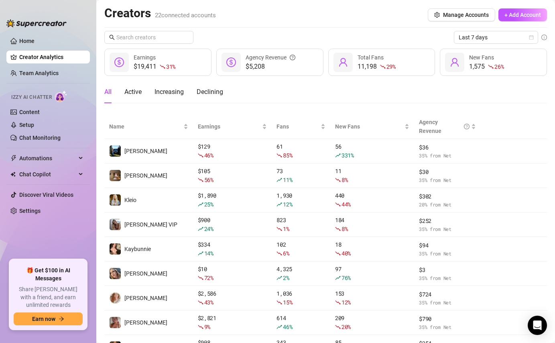
click at [277, 21] on div "Creators 22 connected accounts Manage Accounts + Add Account" at bounding box center [325, 15] width 442 height 18
click at [464, 22] on div "Creators 22 connected accounts Manage Accounts + Add Account" at bounding box center [325, 15] width 442 height 18
click at [463, 16] on span "Manage Accounts" at bounding box center [466, 15] width 46 height 6
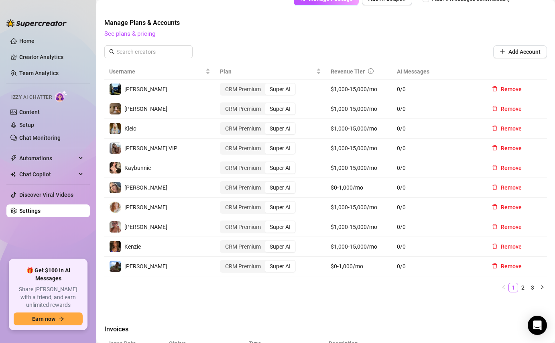
scroll to position [242, 0]
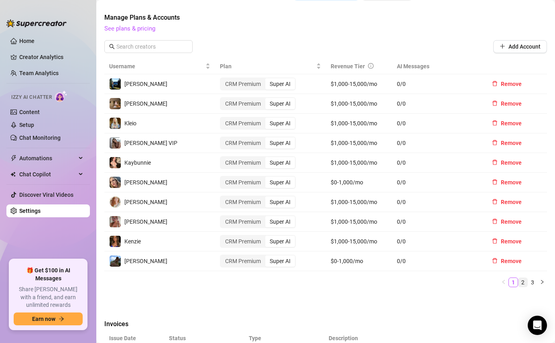
click at [521, 278] on link "2" at bounding box center [522, 282] width 9 height 9
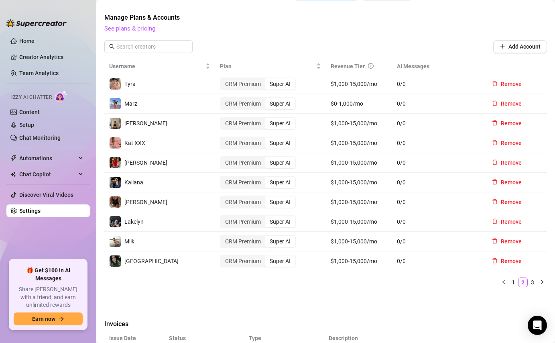
click at [156, 235] on div "Milk" at bounding box center [159, 241] width 101 height 12
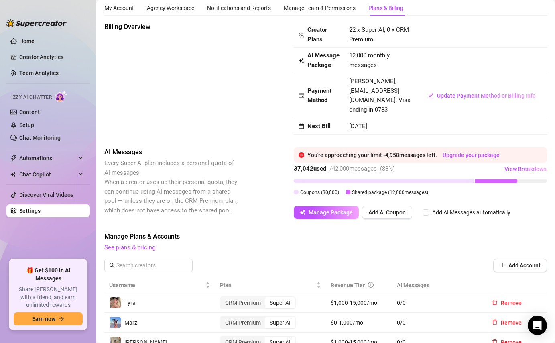
scroll to position [0, 0]
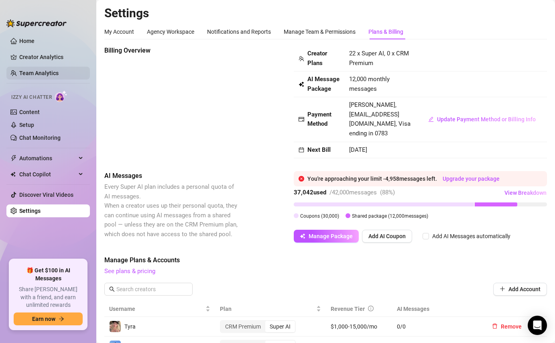
click at [34, 70] on link "Team Analytics" at bounding box center [38, 73] width 39 height 6
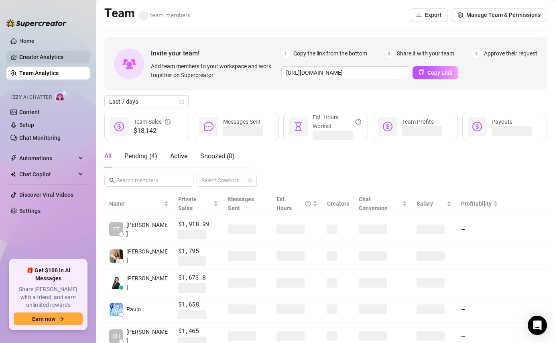
click at [67, 57] on link "Creator Analytics" at bounding box center [51, 57] width 64 height 13
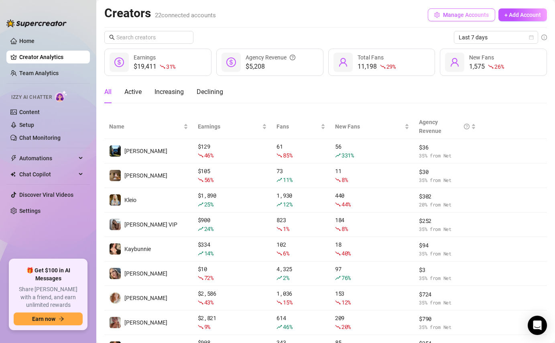
click at [482, 14] on span "Manage Accounts" at bounding box center [466, 15] width 46 height 6
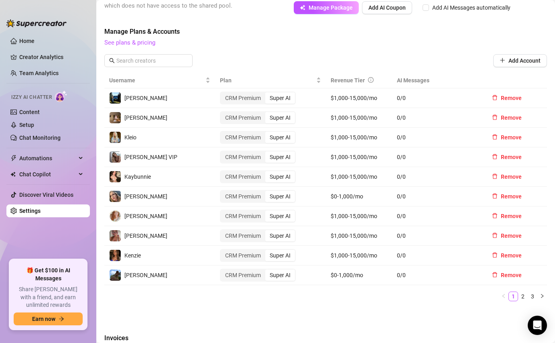
scroll to position [229, 0]
click at [523, 291] on link "2" at bounding box center [522, 295] width 9 height 9
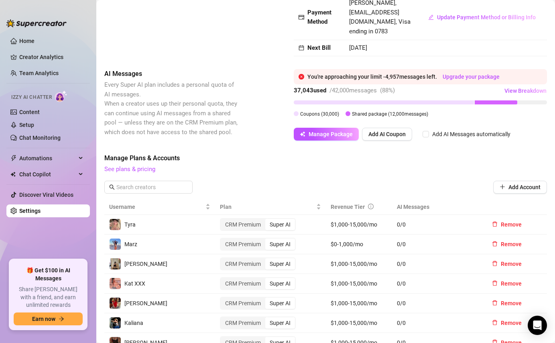
scroll to position [0, 0]
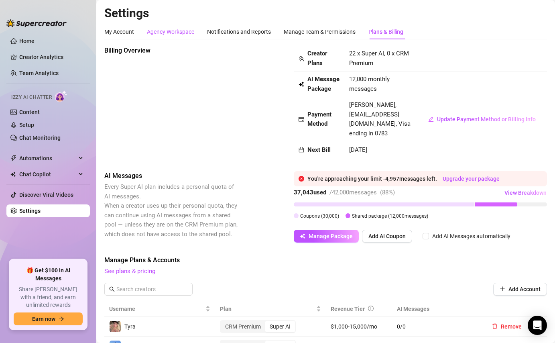
click at [182, 31] on div "Agency Workspace" at bounding box center [170, 31] width 47 height 9
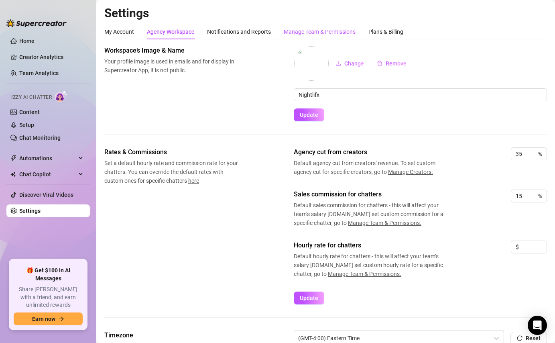
click at [320, 30] on div "Manage Team & Permissions" at bounding box center [320, 31] width 72 height 9
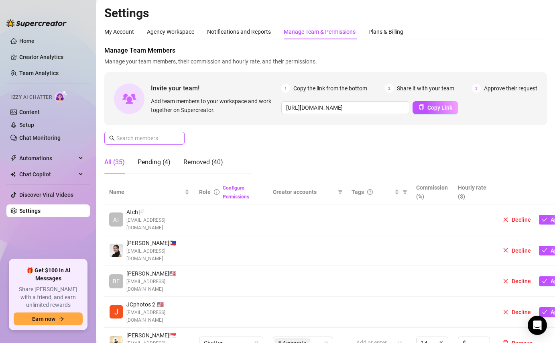
click at [149, 144] on span at bounding box center [144, 138] width 80 height 13
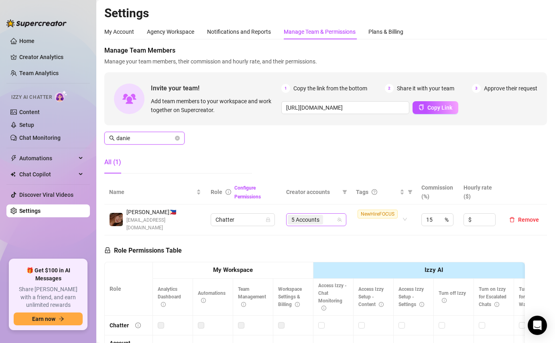
click at [329, 220] on div "5 Accounts" at bounding box center [312, 219] width 49 height 11
type input "danie"
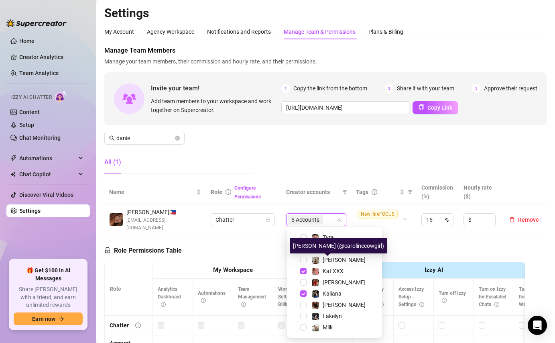
scroll to position [156, 0]
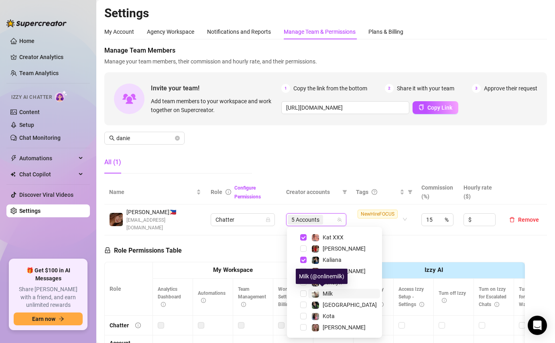
click at [329, 295] on span "Milk" at bounding box center [328, 293] width 10 height 6
click at [361, 137] on div "Manage Team Members Manage your team members, their commission and hourly rate,…" at bounding box center [325, 113] width 442 height 134
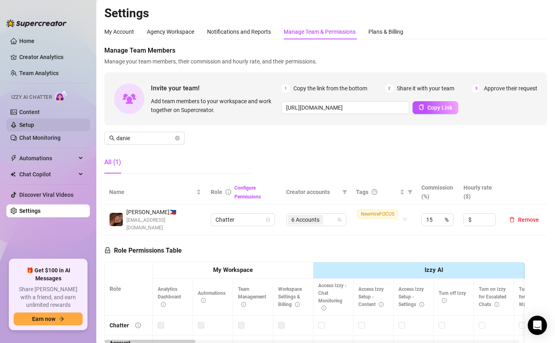
click at [34, 124] on link "Setup" at bounding box center [26, 125] width 15 height 6
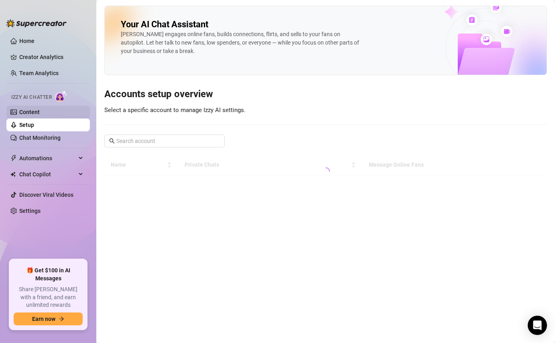
click at [40, 114] on link "Content" at bounding box center [29, 112] width 20 height 6
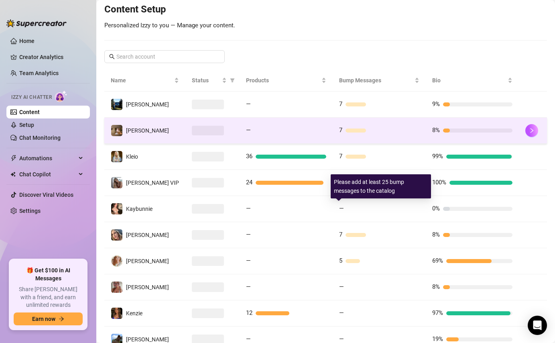
scroll to position [105, 0]
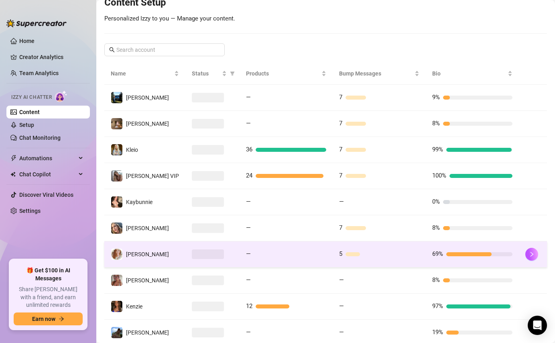
click at [348, 248] on td "5" at bounding box center [379, 254] width 93 height 26
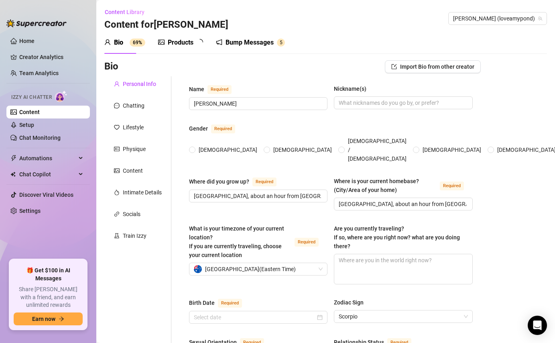
radio input "true"
type input "October 26th, 1991"
click at [268, 44] on div "Bump Messages" at bounding box center [251, 43] width 48 height 10
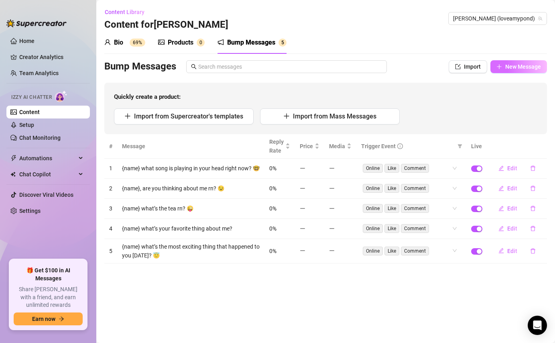
click at [517, 62] on button "New Message" at bounding box center [518, 66] width 57 height 13
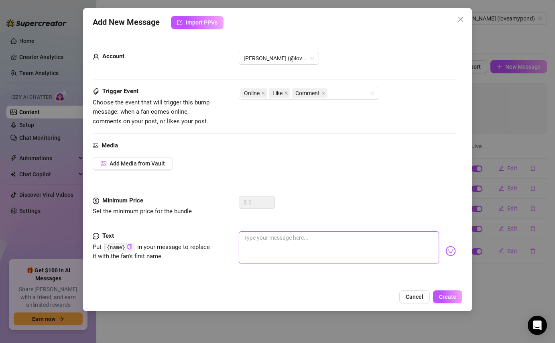
click at [367, 245] on textarea at bounding box center [339, 247] width 200 height 32
paste textarea "{name} what are you craving rn? 👀"
type textarea "{name} what are you craving rn? 👀"
type textarea "{name} what are you craving rn?"
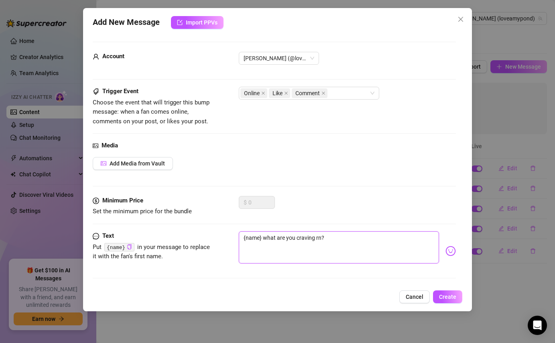
type textarea "{name} what are you craving rn?"
click at [325, 237] on textarea "{name} what are you craving rn?" at bounding box center [339, 247] width 200 height 32
paste textarea "😉"
type textarea "{name} what are you craving rn? 😉"
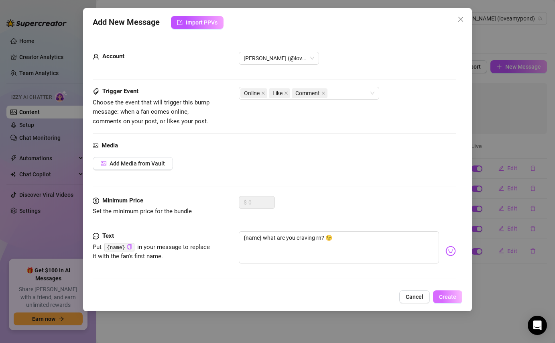
click at [446, 295] on span "Create" at bounding box center [447, 296] width 17 height 6
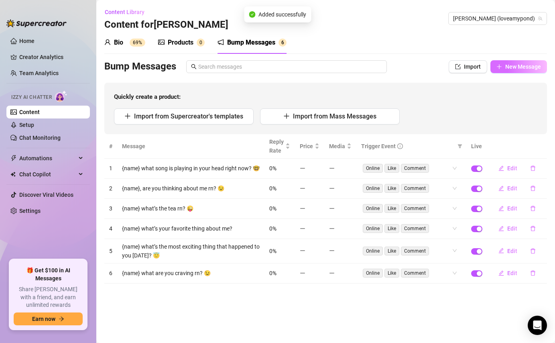
click at [508, 68] on span "New Message" at bounding box center [523, 66] width 36 height 6
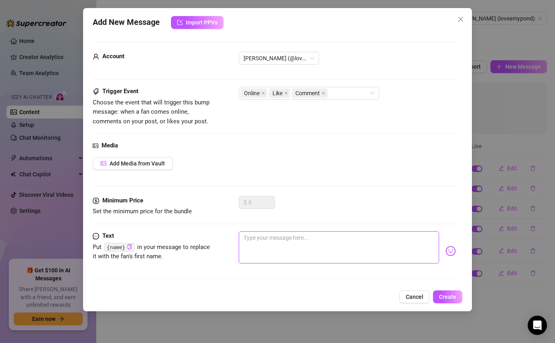
click at [321, 241] on textarea at bounding box center [339, 247] width 200 height 32
click at [263, 253] on textarea at bounding box center [339, 247] width 200 height 32
paste textarea "{name} what’s your current distraction?"
type textarea "{name} what’s your current distraction?"
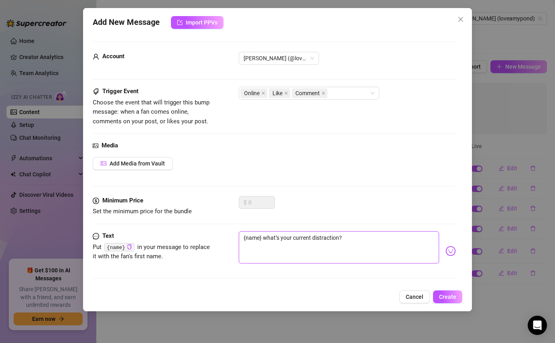
click at [300, 239] on textarea "{name} what’s your current distraction?" at bounding box center [339, 247] width 200 height 32
type textarea "{name} what’s your b distraction?"
type textarea "{name} what’s your bi distraction?"
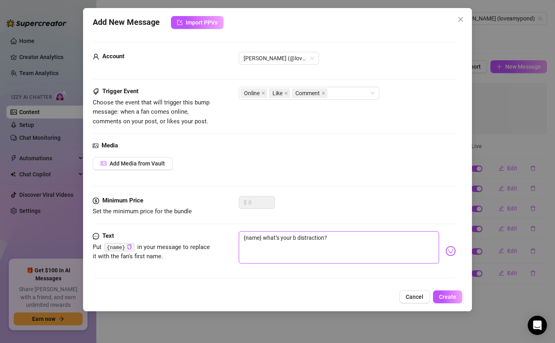
type textarea "{name} what’s your bi distraction?"
type textarea "{name} what’s your bir distraction?"
type textarea "{name} what’s your birr distraction?"
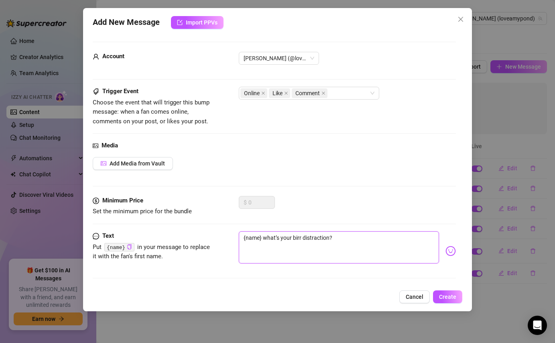
type textarea "{name} what’s your bir distraction?"
type textarea "{name} what’s your bi distraction?"
type textarea "{name} what’s your big distraction?"
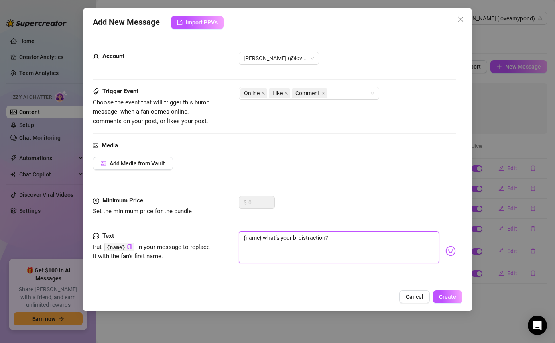
type textarea "{name} what’s your big distraction?"
type textarea "{name} what’s your bigg distraction?"
type textarea "{name} what’s your bigge distraction?"
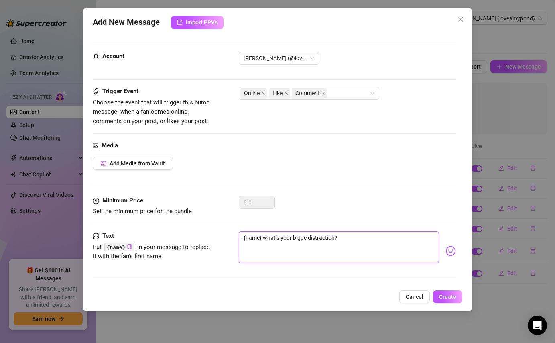
type textarea "{name} what’s your bigges distraction?"
type textarea "{name} what’s your biggest distraction?"
click at [339, 236] on textarea "{name} what’s your biggest distraction?" at bounding box center [339, 247] width 200 height 32
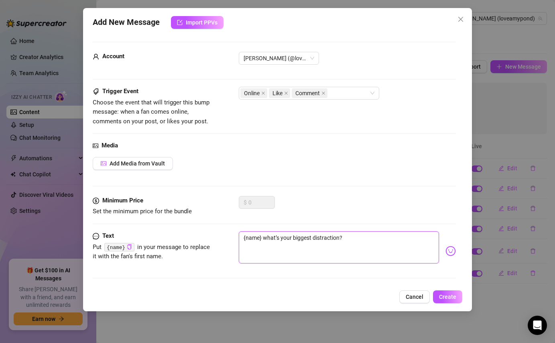
type textarea "{name} what’s your biggest distraction ?"
type textarea "{name} what’s your biggest distraction r?"
type textarea "{name} what’s your biggest distraction rn?"
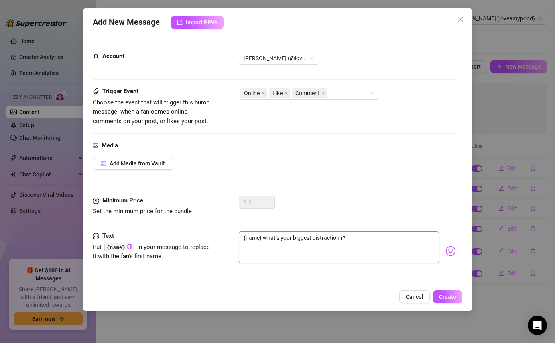
type textarea "{name} what’s your biggest distraction rn?"
click at [375, 237] on textarea "{name} what’s your biggest distraction rn?" at bounding box center [339, 247] width 200 height 32
type textarea "{name} what’s your biggest distraction rn?"
type textarea "{name} what’s your biggest distraction rn? I"
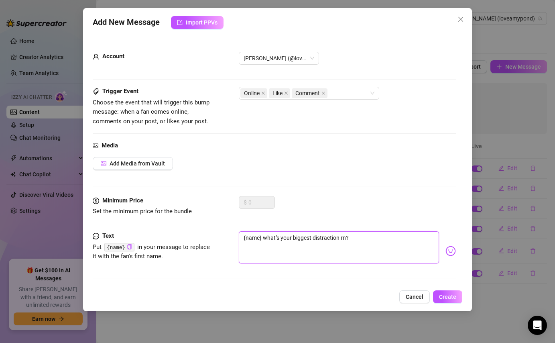
type textarea "{name} what’s your biggest distraction rn? I"
type textarea "{name} what’s your biggest distraction rn? I c"
type textarea "{name} what’s your biggest distraction rn? I ca"
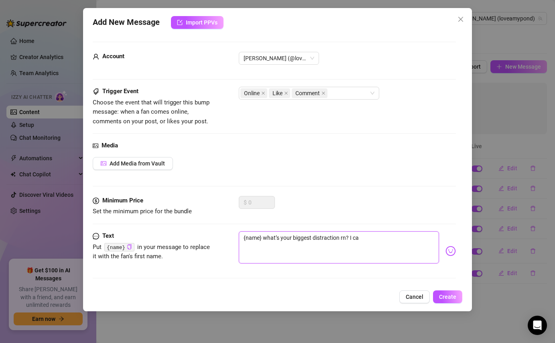
type textarea "{name} what’s your biggest distraction rn? I can"
type textarea "{name} what’s your biggest distraction rn? I can s"
type textarea "{name} what’s your biggest distraction rn? I can se"
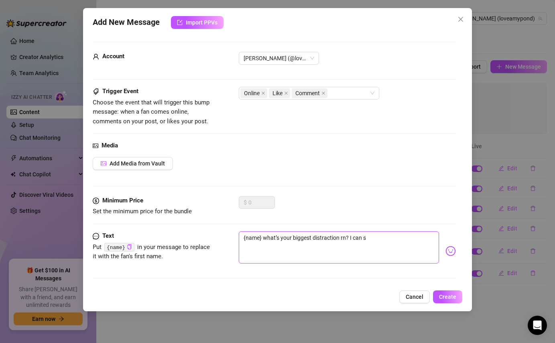
type textarea "{name} what’s your biggest distraction rn? I can se"
type textarea "{name} what’s your biggest distraction rn? I can see"
type textarea "{name} what’s your biggest distraction rn? I can see y"
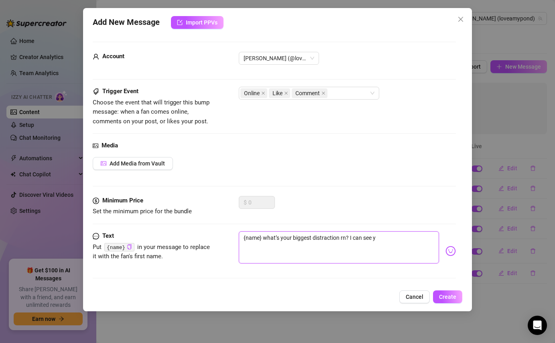
type textarea "{name} what’s your biggest distraction rn? I can see yo"
type textarea "{name} what’s your biggest distraction rn? I can see you"
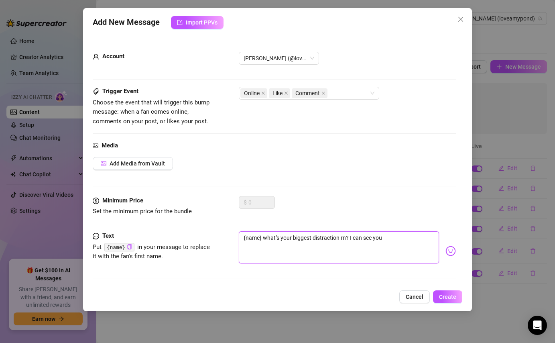
type textarea "{name} what’s your biggest distraction rn? I can see you"
type textarea "{name} what’s your biggest distraction rn? I can see you o"
type textarea "{name} what’s your biggest distraction rn? I can see you on"
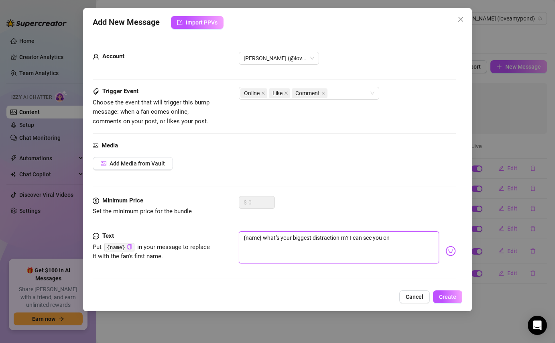
type textarea "{name} what’s your biggest distraction rn? I can see you onl"
type textarea "{name} what’s your biggest distraction rn? I can see you onli"
type textarea "{name} what’s your biggest distraction rn? I can see you onlin"
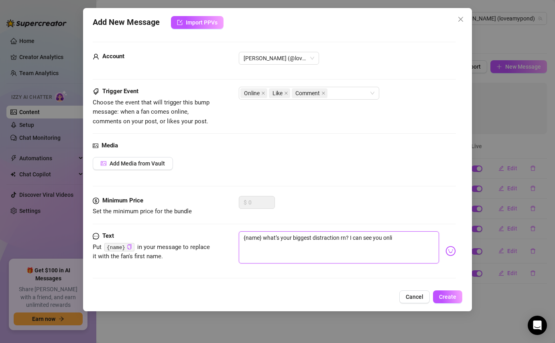
type textarea "{name} what’s your biggest distraction rn? I can see you onlin"
type textarea "{name} what’s your biggest distraction rn? I can see you online"
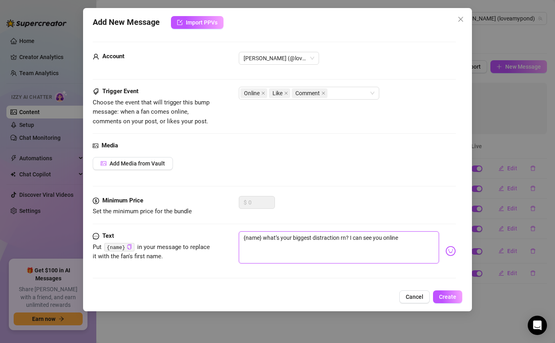
type textarea "{name} what’s your biggest distraction rn? I can see you online b"
type textarea "{name} what’s your biggest distraction rn? I can see you online bu"
type textarea "{name} what’s your biggest distraction rn? I can see you online but"
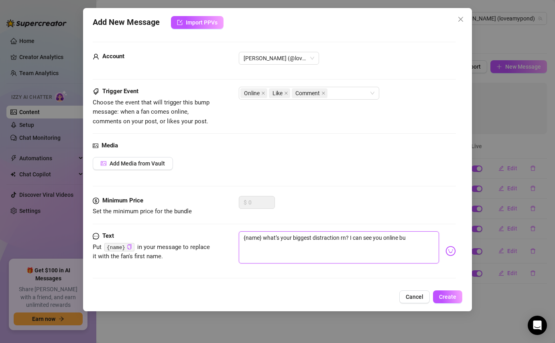
type textarea "{name} what’s your biggest distraction rn? I can see you online but"
type textarea "{name} what’s your biggest distraction rn? I can see you online but y"
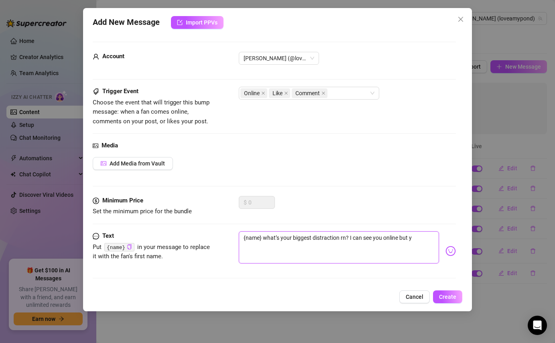
type textarea "{name} what’s your biggest distraction rn? I can see you online but yo"
type textarea "{name} what’s your biggest distraction rn? I can see you online but you"
type textarea "{name} what’s your biggest distraction rn? I can see you online but you'"
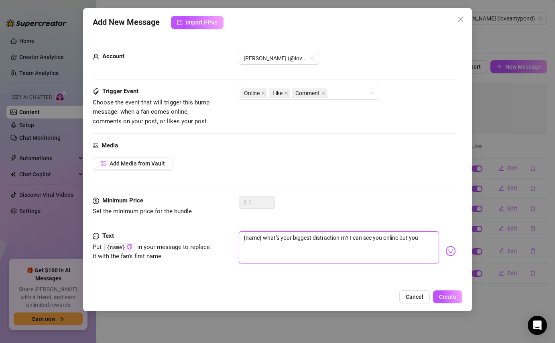
type textarea "{name} what’s your biggest distraction rn? I can see you online but you'"
type textarea "{name} what’s your biggest distraction rn? I can see you online but you'r"
type textarea "{name} what’s your biggest distraction rn? I can see you online but you're"
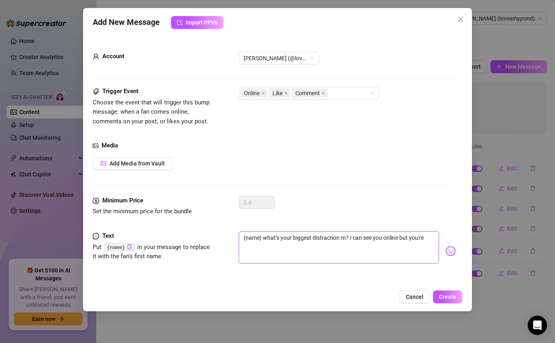
type textarea "{name} what’s your biggest distraction rn? I can see you online but you're"
type textarea "{name} what’s your biggest distraction rn? I can see you online but you're n"
type textarea "{name} what’s your biggest distraction rn? I can see you online but you're no"
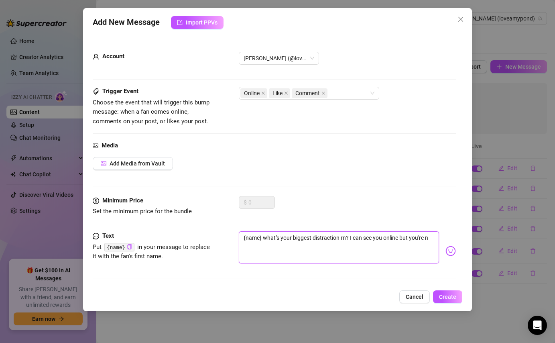
type textarea "{name} what’s your biggest distraction rn? I can see you online but you're no"
type textarea "{name} what’s your biggest distraction rn? I can see you online but you're not"
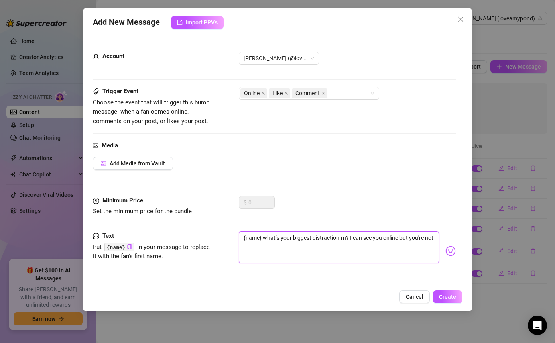
type textarea "{name} what’s your biggest distraction rn? I can see you online but you're not s"
type textarea "{name} what’s your biggest distraction rn? I can see you online but you're not …"
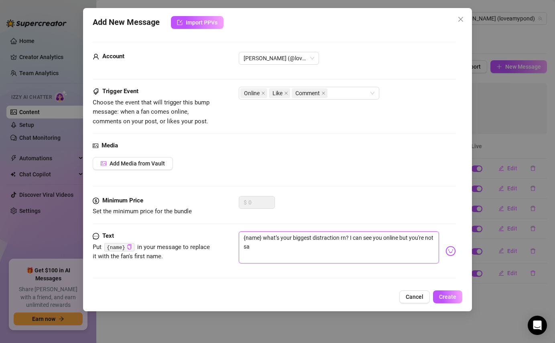
type textarea "{name} what’s your biggest distraction rn? I can see you online but you're not …"
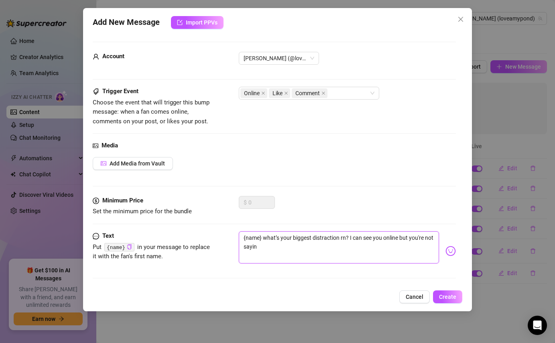
type textarea "{name} what’s your biggest distraction rn? I can see you online but you're not …"
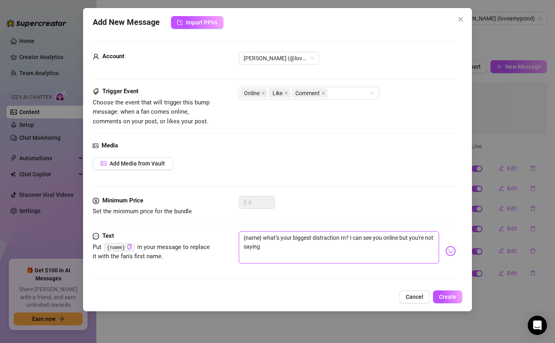
type textarea "{name} what’s your biggest distraction rn? I can see you online but you're not …"
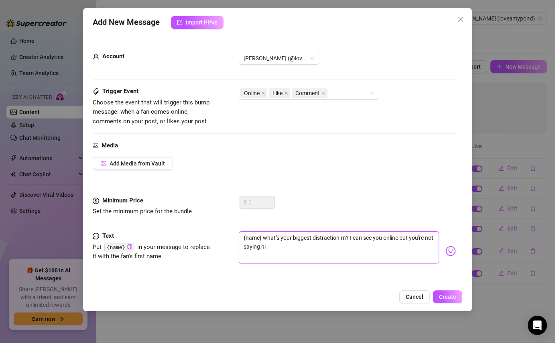
click at [304, 250] on textarea "{name} what’s your biggest distraction rn? I can see you online but you're not …" at bounding box center [339, 247] width 200 height 32
paste textarea "😳"
type textarea "{name} what’s your biggest distraction rn? I can see you online but you're not …"
click at [446, 297] on span "Create" at bounding box center [447, 296] width 17 height 6
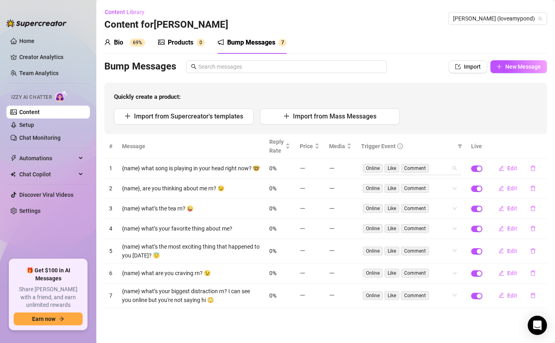
click at [447, 168] on div "Online Like Comment" at bounding box center [407, 167] width 89 height 11
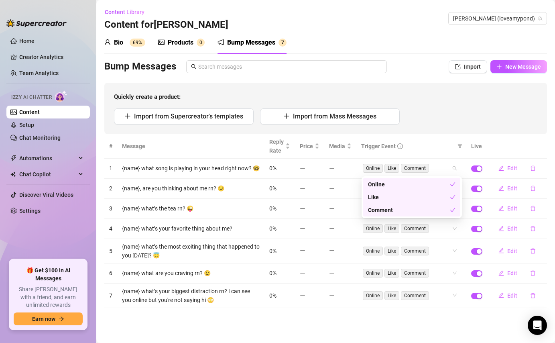
click at [427, 195] on div "Like" at bounding box center [409, 197] width 82 height 9
click at [424, 211] on div "Comment" at bounding box center [409, 209] width 82 height 9
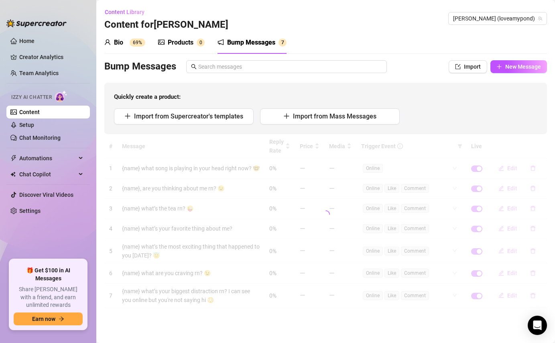
click at [444, 138] on div "# Message Reply Rate Price Media Trigger Event Live 1 {name} what song is playi…" at bounding box center [325, 221] width 442 height 174
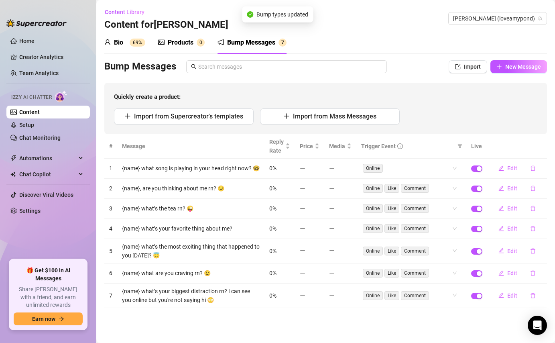
click at [453, 191] on div "Online Like Comment" at bounding box center [411, 188] width 100 height 13
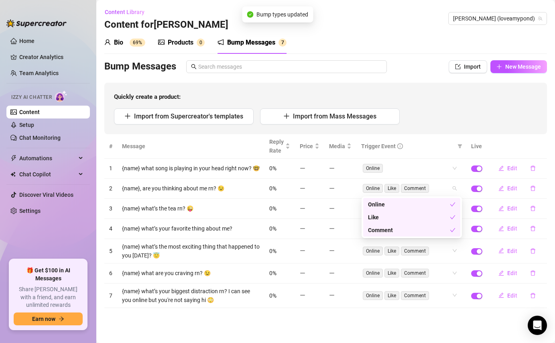
click at [426, 217] on div "Like" at bounding box center [409, 217] width 82 height 9
click at [422, 233] on div "Comment" at bounding box center [409, 229] width 82 height 9
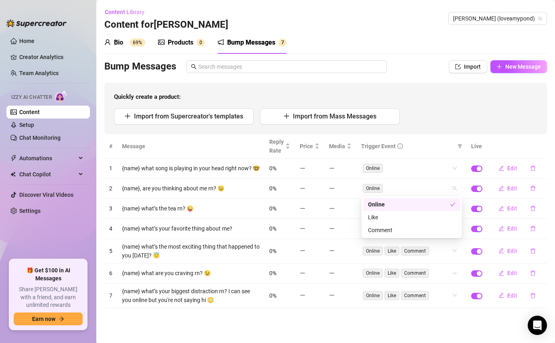
click at [455, 132] on div "Quickly create a product: Import from Supercreator's templates Import from Mass…" at bounding box center [325, 108] width 442 height 51
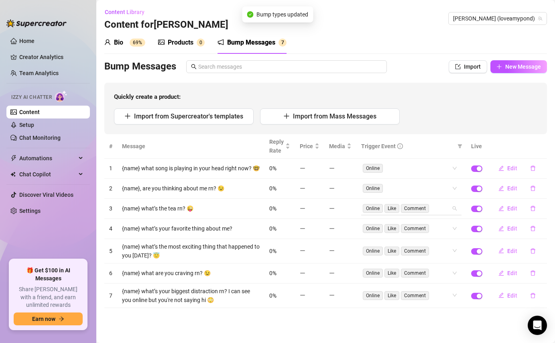
click at [454, 207] on div "Online Like Comment" at bounding box center [411, 208] width 100 height 13
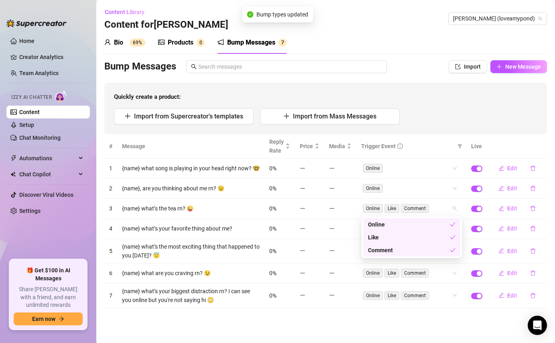
click at [436, 234] on div "Like" at bounding box center [409, 237] width 82 height 9
click at [429, 254] on div "Comment" at bounding box center [409, 249] width 82 height 9
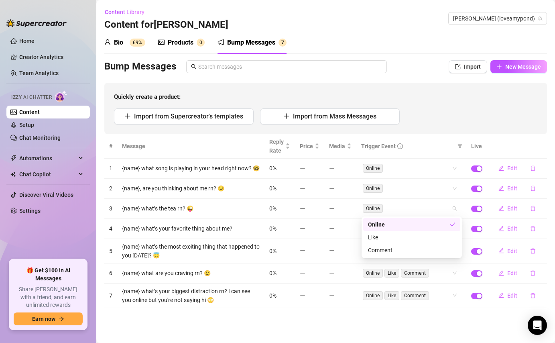
click at [447, 127] on div "Quickly create a product: Import from Supercreator's templates Import from Mass…" at bounding box center [325, 108] width 442 height 51
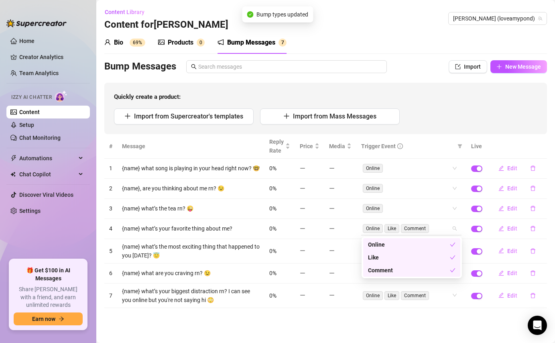
click at [451, 230] on div "Online Like Comment" at bounding box center [407, 228] width 89 height 11
click at [426, 259] on div "Like" at bounding box center [409, 257] width 82 height 9
click at [421, 278] on div "# Message Reply Rate Price Media Trigger Event Live 1 {name} what song is playi…" at bounding box center [325, 221] width 442 height 174
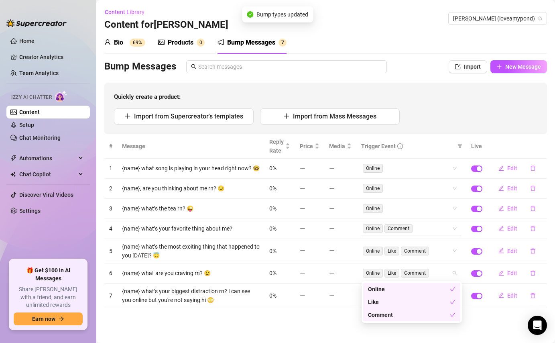
click at [450, 223] on div "Online Comment" at bounding box center [407, 228] width 89 height 11
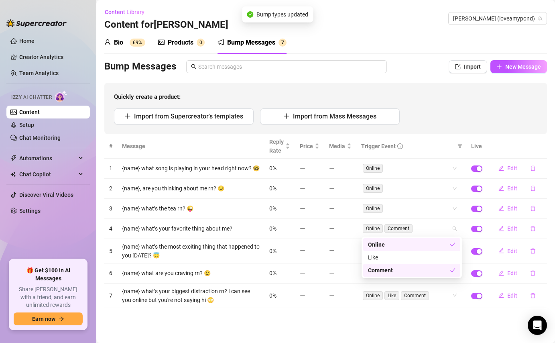
click at [414, 266] on div "Comment" at bounding box center [409, 270] width 82 height 9
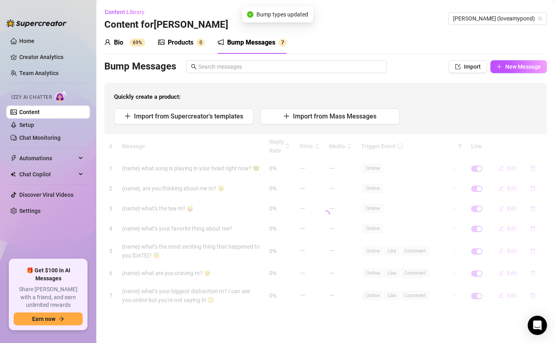
click at [438, 130] on div "Quickly create a product: Import from Supercreator's templates Import from Mass…" at bounding box center [325, 108] width 442 height 51
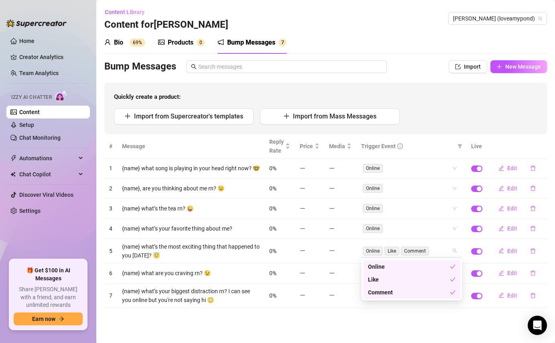
click at [456, 250] on div "Online Like Comment" at bounding box center [411, 250] width 100 height 13
click at [426, 280] on div "Like" at bounding box center [409, 279] width 82 height 9
click at [423, 292] on div "Comment" at bounding box center [409, 292] width 82 height 9
click at [442, 123] on div "Import from Supercreator's templates Import from Mass Messages" at bounding box center [325, 116] width 423 height 16
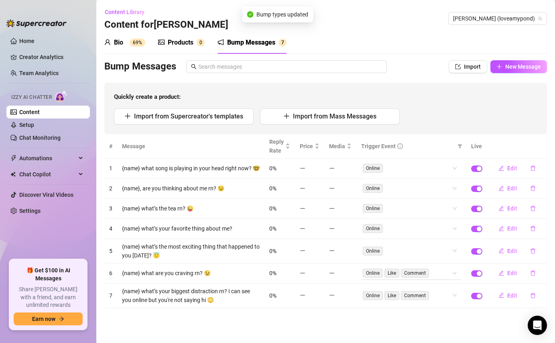
click at [452, 277] on div "Online Like Comment" at bounding box center [411, 272] width 100 height 13
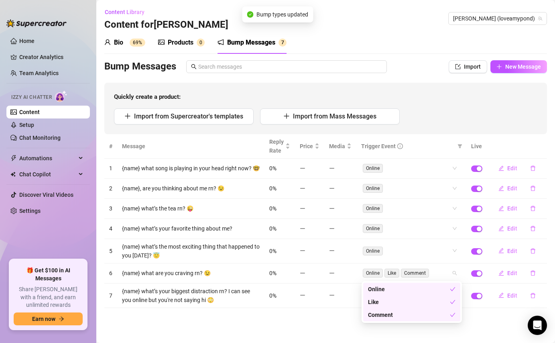
click at [400, 303] on div "Like" at bounding box center [409, 301] width 82 height 9
click at [400, 316] on div "Comment" at bounding box center [409, 314] width 82 height 9
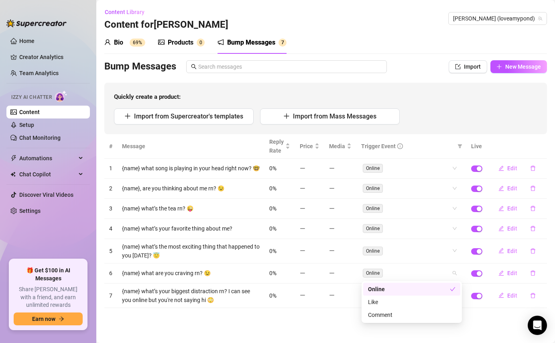
click at [448, 106] on div "Quickly create a product: Import from Supercreator's templates Import from Mass…" at bounding box center [325, 108] width 442 height 51
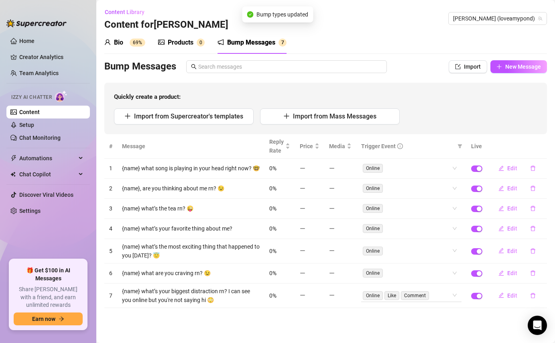
click at [454, 293] on div "Online Like Comment" at bounding box center [411, 294] width 100 height 13
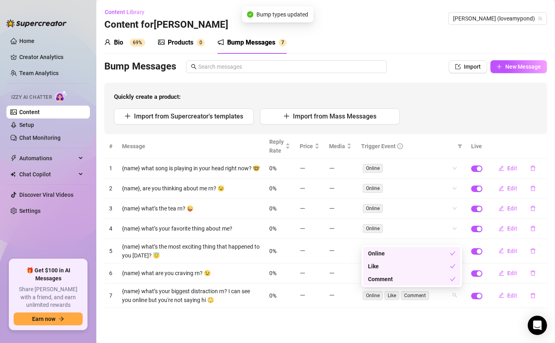
click at [434, 260] on div "Like" at bounding box center [411, 266] width 97 height 13
click at [422, 280] on div "Comment" at bounding box center [409, 278] width 82 height 9
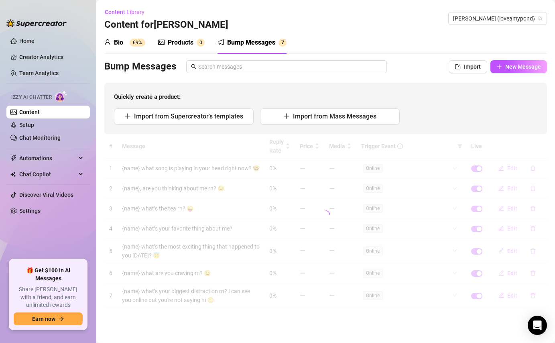
click at [450, 98] on span "Quickly create a product:" at bounding box center [325, 97] width 423 height 10
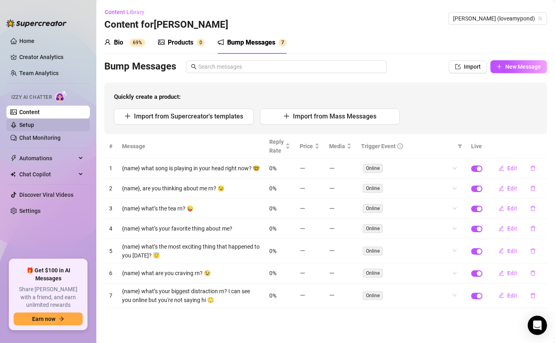
click at [34, 126] on link "Setup" at bounding box center [26, 125] width 15 height 6
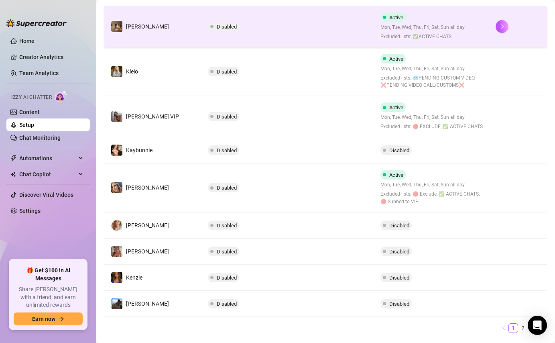
scroll to position [231, 0]
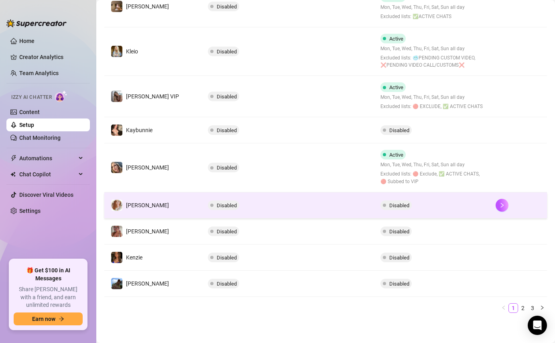
click at [219, 209] on td "Disabled" at bounding box center [287, 205] width 173 height 26
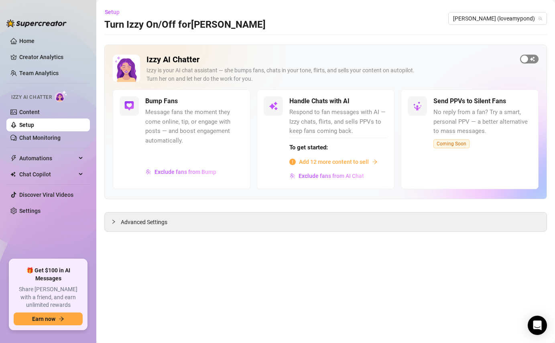
click at [530, 58] on span "button" at bounding box center [529, 59] width 18 height 9
click at [159, 219] on span "Advanced Settings" at bounding box center [144, 221] width 47 height 9
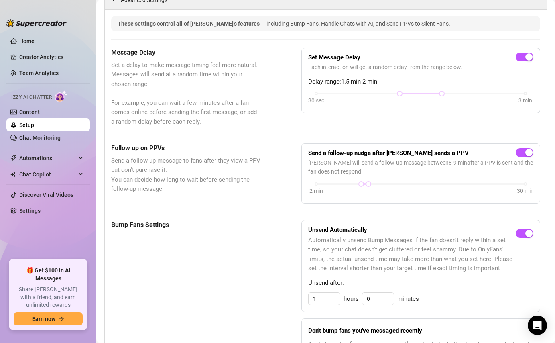
scroll to position [253, 0]
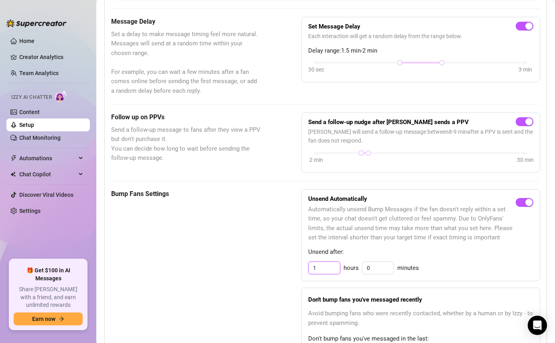
drag, startPoint x: 325, startPoint y: 270, endPoint x: 303, endPoint y: 266, distance: 22.4
click at [303, 266] on div "Unsend Automatically Automatically unsend Bump Messages if the fan doesn't repl…" at bounding box center [420, 235] width 239 height 92
type input "2"
click at [428, 260] on div "Unsend Automatically Automatically unsend Bump Messages if the fan doesn't repl…" at bounding box center [420, 235] width 239 height 92
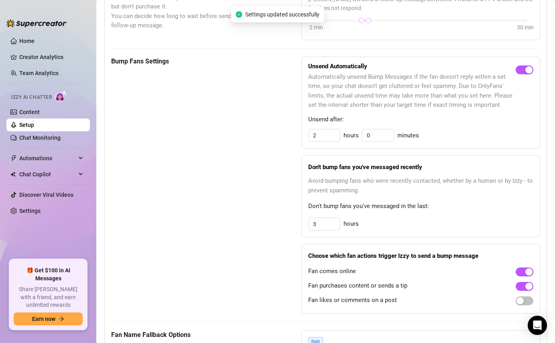
scroll to position [386, 0]
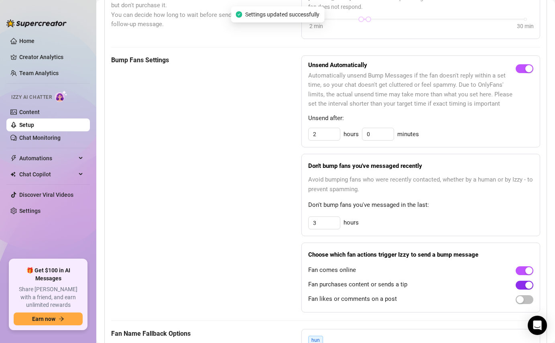
click at [525, 285] on div "button" at bounding box center [528, 284] width 7 height 7
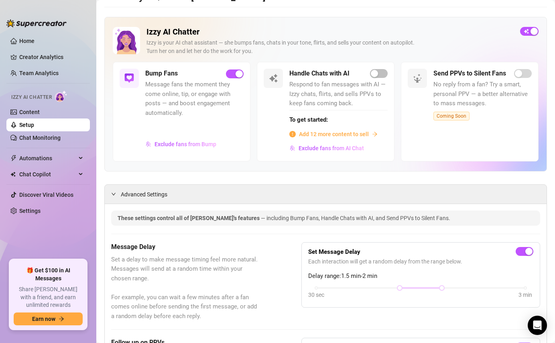
scroll to position [0, 0]
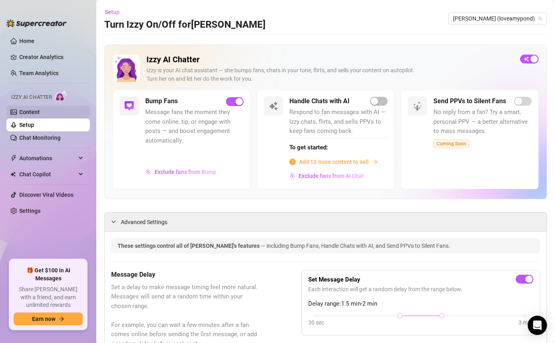
click at [25, 114] on link "Content" at bounding box center [29, 112] width 20 height 6
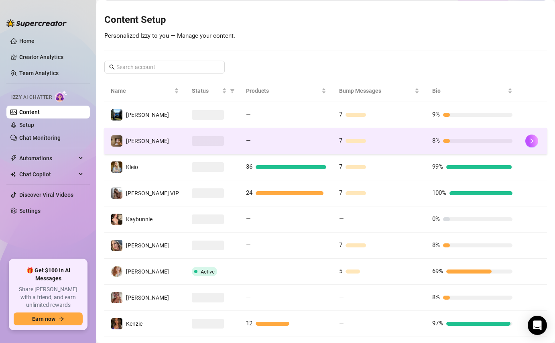
scroll to position [154, 0]
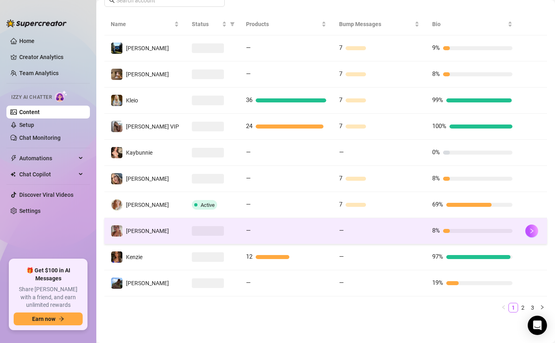
click at [380, 233] on div "—" at bounding box center [379, 231] width 80 height 10
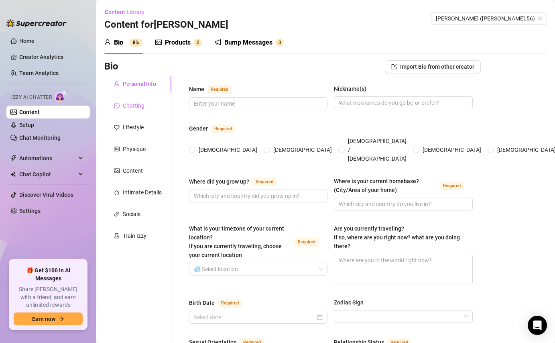
click at [143, 110] on div "Chatting" at bounding box center [137, 105] width 67 height 15
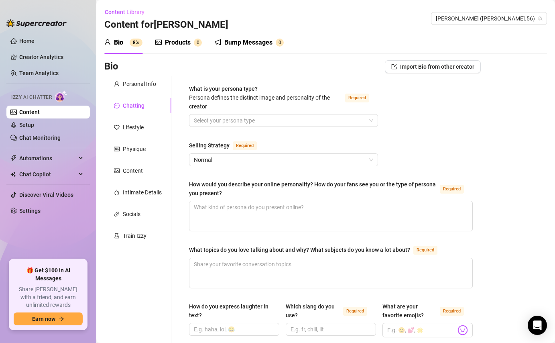
click at [243, 43] on div "Bump Messages" at bounding box center [248, 43] width 48 height 10
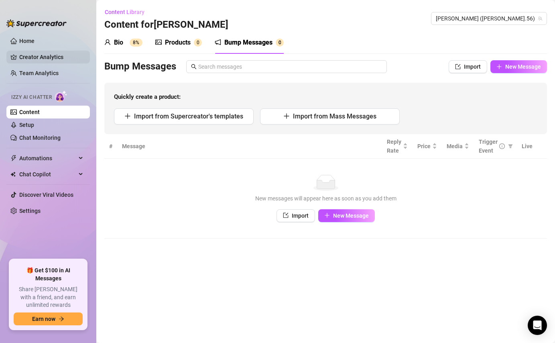
click at [34, 57] on link "Creator Analytics" at bounding box center [51, 57] width 64 height 13
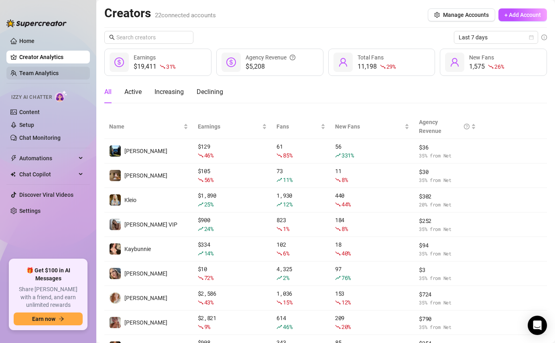
click at [55, 71] on link "Team Analytics" at bounding box center [38, 73] width 39 height 6
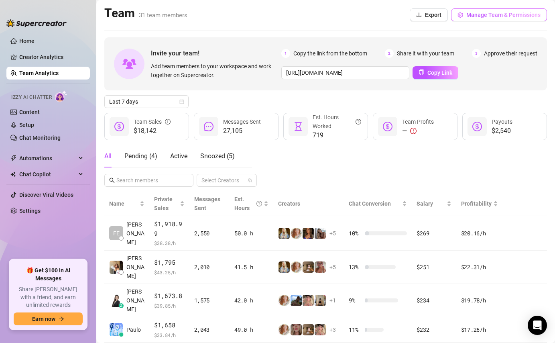
click at [466, 16] on span "Manage Team & Permissions" at bounding box center [503, 15] width 74 height 6
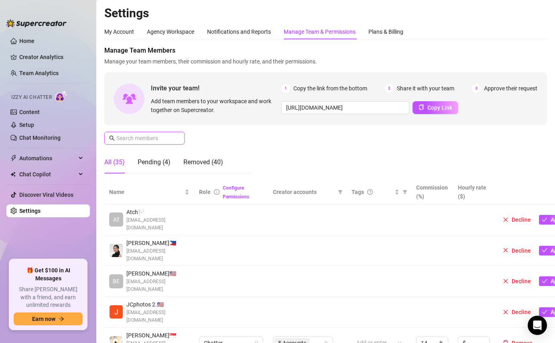
click at [152, 139] on input "text" at bounding box center [144, 138] width 57 height 9
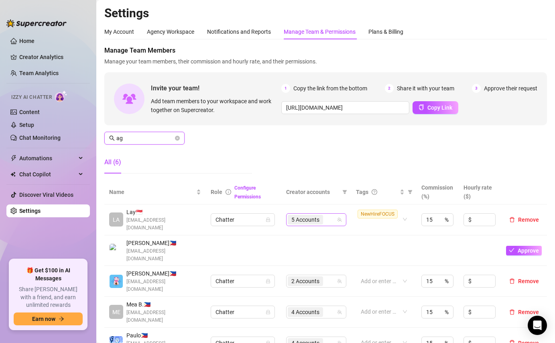
click at [325, 219] on div "5 Accounts" at bounding box center [312, 219] width 49 height 11
type input "ag"
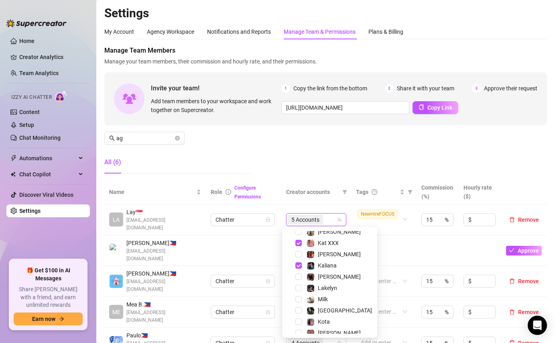
scroll to position [150, 0]
click at [323, 295] on span "Milk" at bounding box center [323, 298] width 10 height 6
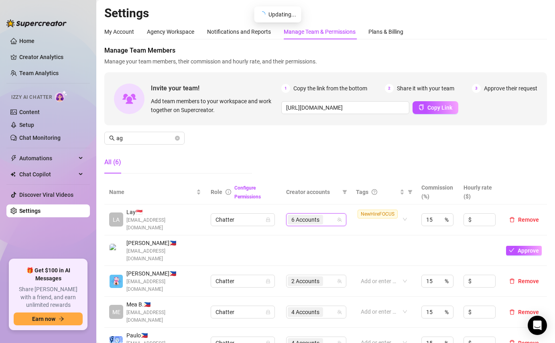
click at [343, 163] on div "Manage Team Members Manage your team members, their commission and hourly rate,…" at bounding box center [325, 113] width 442 height 134
click at [179, 139] on icon "close-circle" at bounding box center [177, 138] width 5 height 5
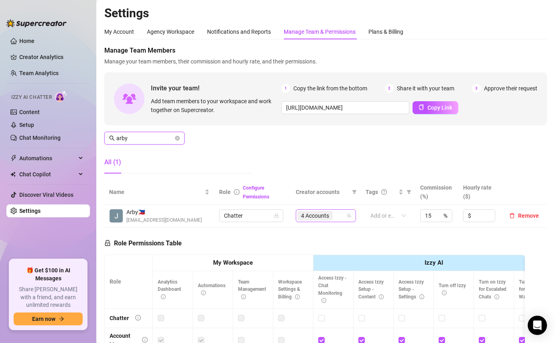
click at [335, 214] on div "4 Accounts" at bounding box center [321, 215] width 49 height 11
type input "arby"
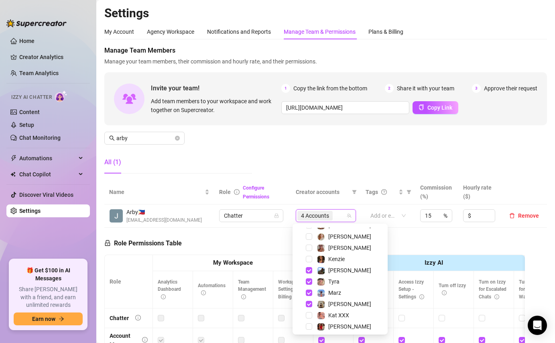
scroll to position [73, 0]
click at [331, 167] on div "Manage Team Members Manage your team members, their commission and hourly rate,…" at bounding box center [325, 113] width 442 height 134
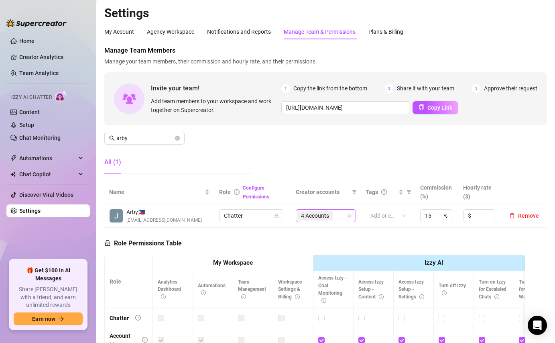
click at [334, 216] on input "search" at bounding box center [335, 216] width 2 height 10
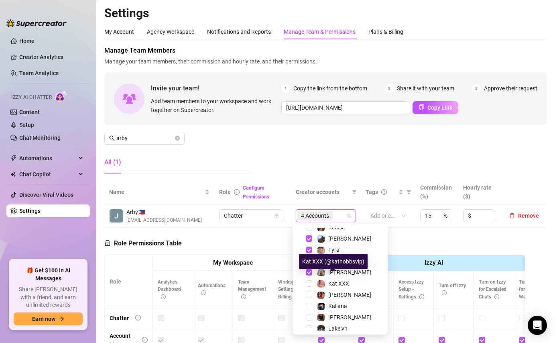
scroll to position [101, 0]
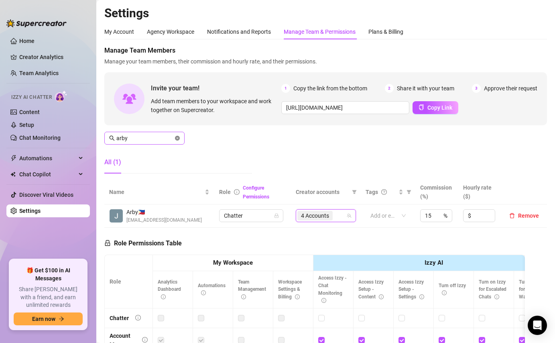
click at [179, 138] on icon "close-circle" at bounding box center [177, 138] width 5 height 5
click at [335, 217] on div "4 Accounts" at bounding box center [321, 215] width 49 height 11
type input "pau"
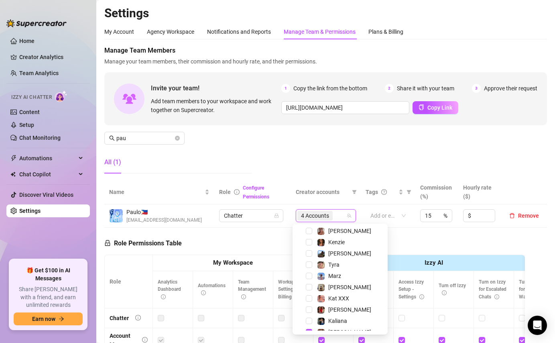
scroll to position [93, 0]
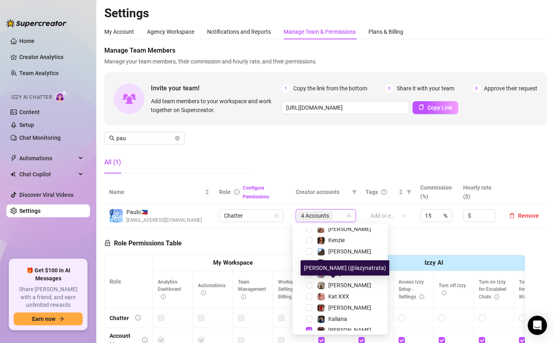
click at [337, 284] on span "Natasha" at bounding box center [349, 285] width 43 height 6
click at [323, 160] on div "Manage Team Members Manage your team members, their commission and hourly rate,…" at bounding box center [325, 113] width 442 height 134
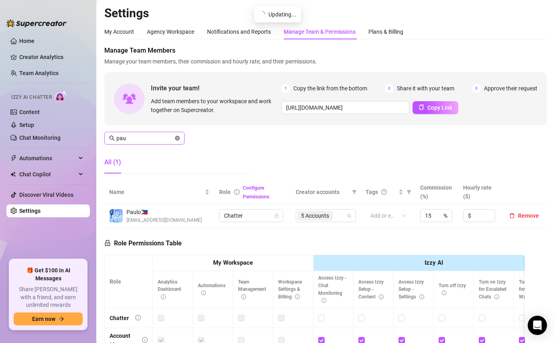
click at [175, 137] on icon "close-circle" at bounding box center [177, 138] width 5 height 5
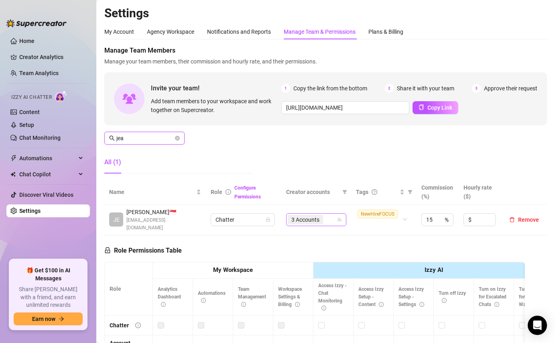
type input "jea"
click at [325, 217] on input "search" at bounding box center [326, 220] width 2 height 10
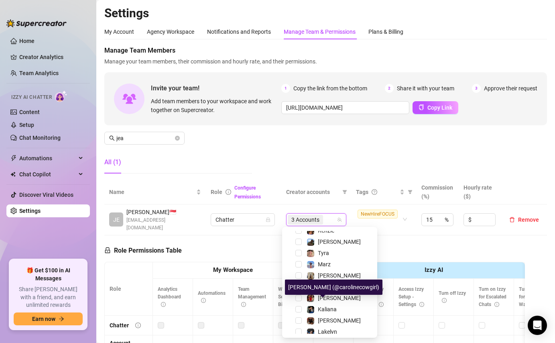
scroll to position [100, 0]
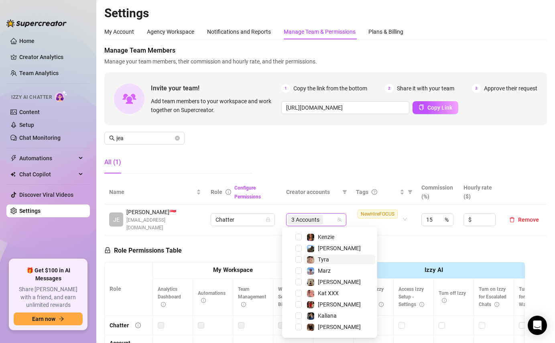
click at [329, 259] on span "Tyra" at bounding box center [339, 259] width 72 height 10
click at [308, 162] on div "Manage Team Members Manage your team members, their commission and hourly rate,…" at bounding box center [325, 113] width 442 height 134
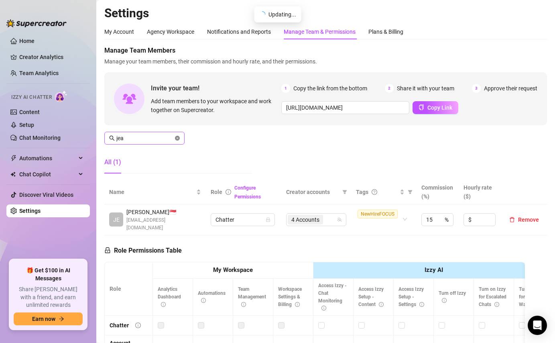
click at [177, 138] on icon "close-circle" at bounding box center [177, 138] width 5 height 5
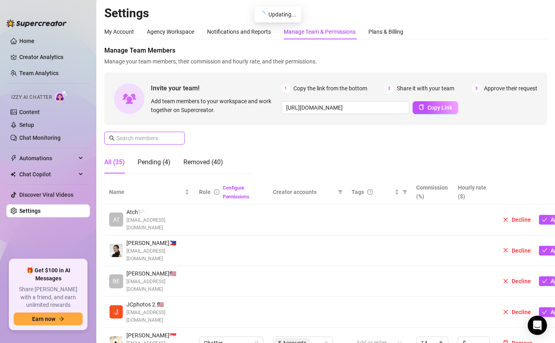
click at [152, 137] on input "text" at bounding box center [144, 138] width 57 height 9
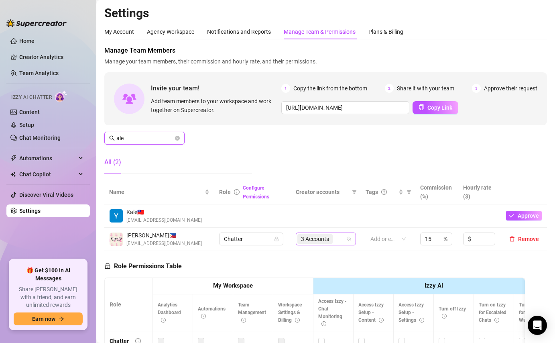
click at [335, 238] on div "3 Accounts" at bounding box center [321, 238] width 49 height 11
type input "ale"
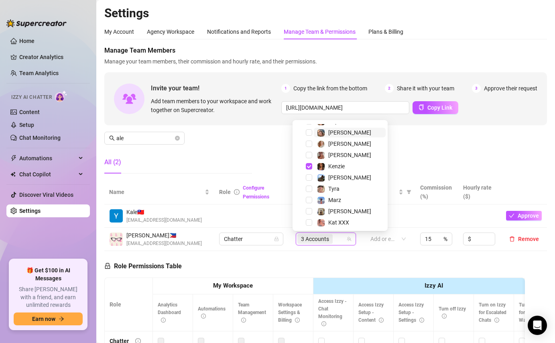
scroll to position [69, 0]
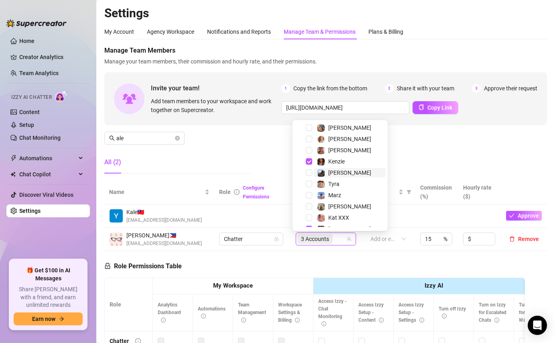
click at [340, 170] on span "[PERSON_NAME]" at bounding box center [349, 172] width 43 height 6
click at [344, 197] on span "Marz" at bounding box center [350, 195] width 72 height 10
click at [423, 146] on div "Manage Team Members Manage your team members, their commission and hourly rate,…" at bounding box center [325, 113] width 442 height 134
